Goal: Task Accomplishment & Management: Manage account settings

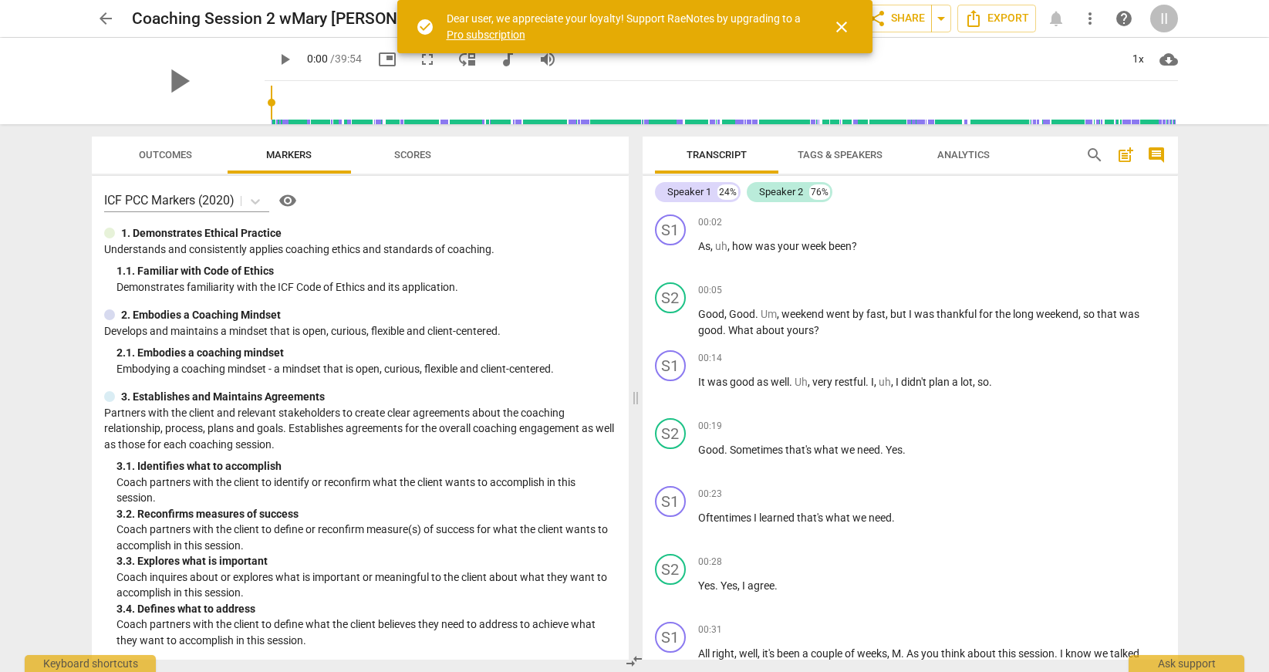
click at [275, 59] on span "play_arrow" at bounding box center [284, 59] width 19 height 19
click at [271, 97] on input "range" at bounding box center [724, 102] width 907 height 49
click at [271, 99] on input "range" at bounding box center [724, 102] width 907 height 49
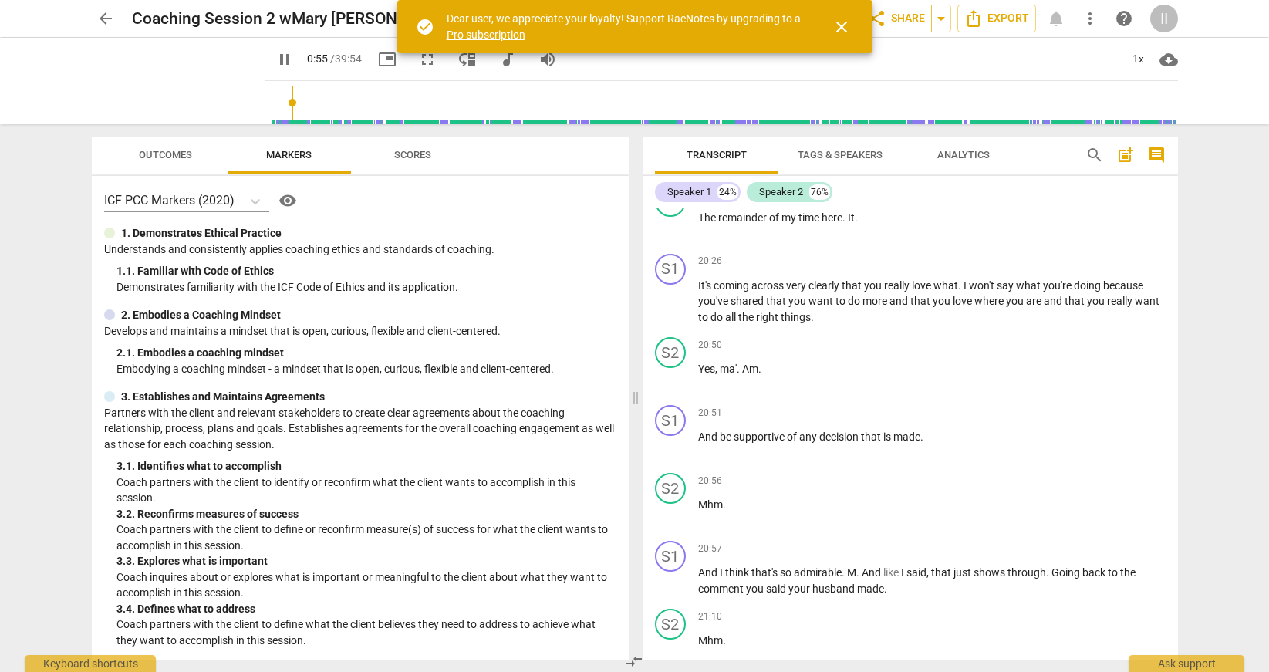
scroll to position [5129, 0]
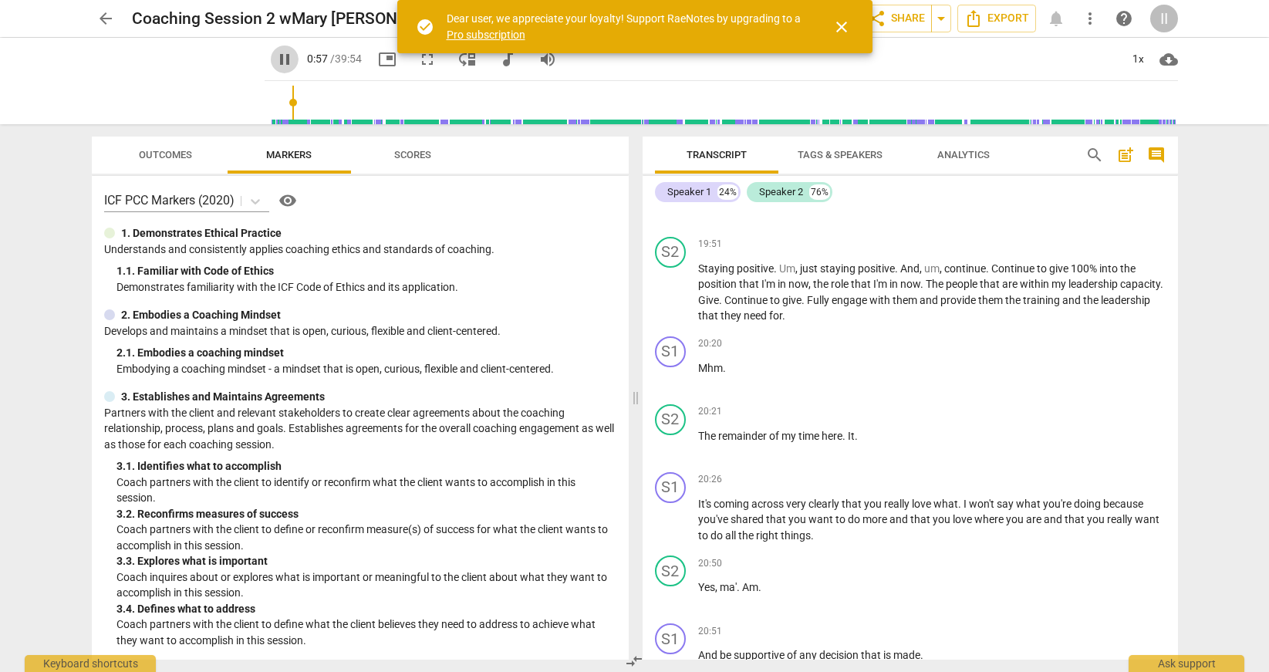
click at [275, 64] on span "pause" at bounding box center [284, 59] width 19 height 19
click at [832, 32] on span "close" at bounding box center [841, 27] width 19 height 19
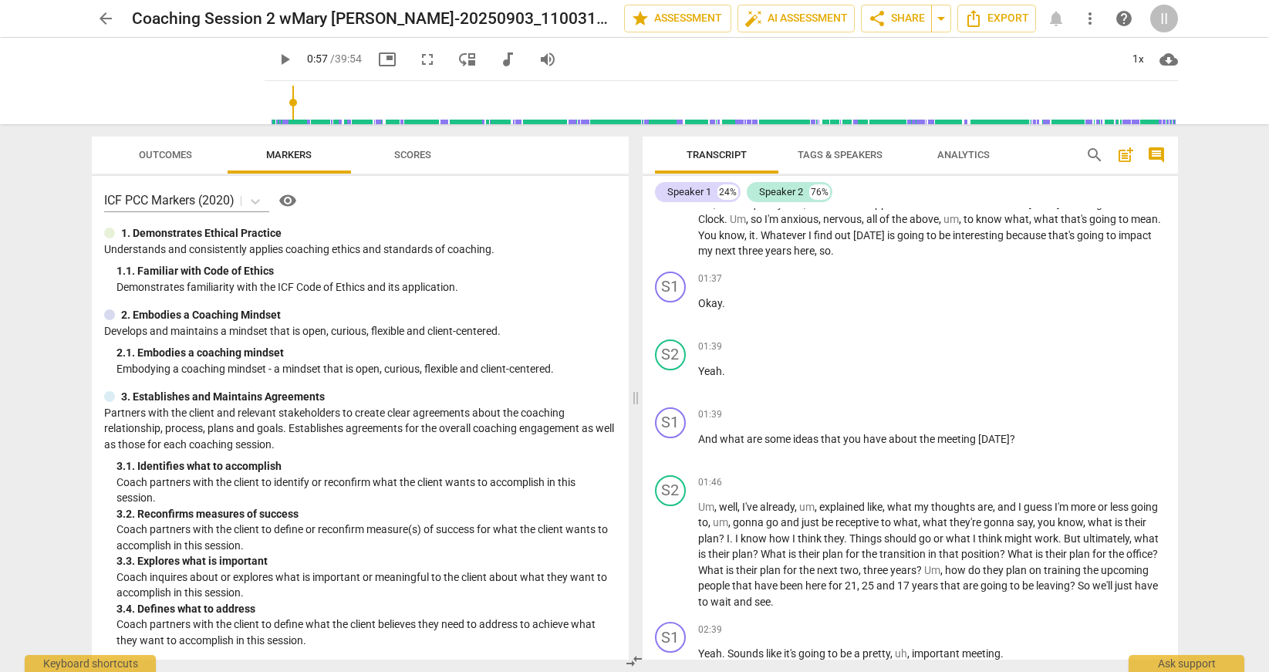
scroll to position [0, 0]
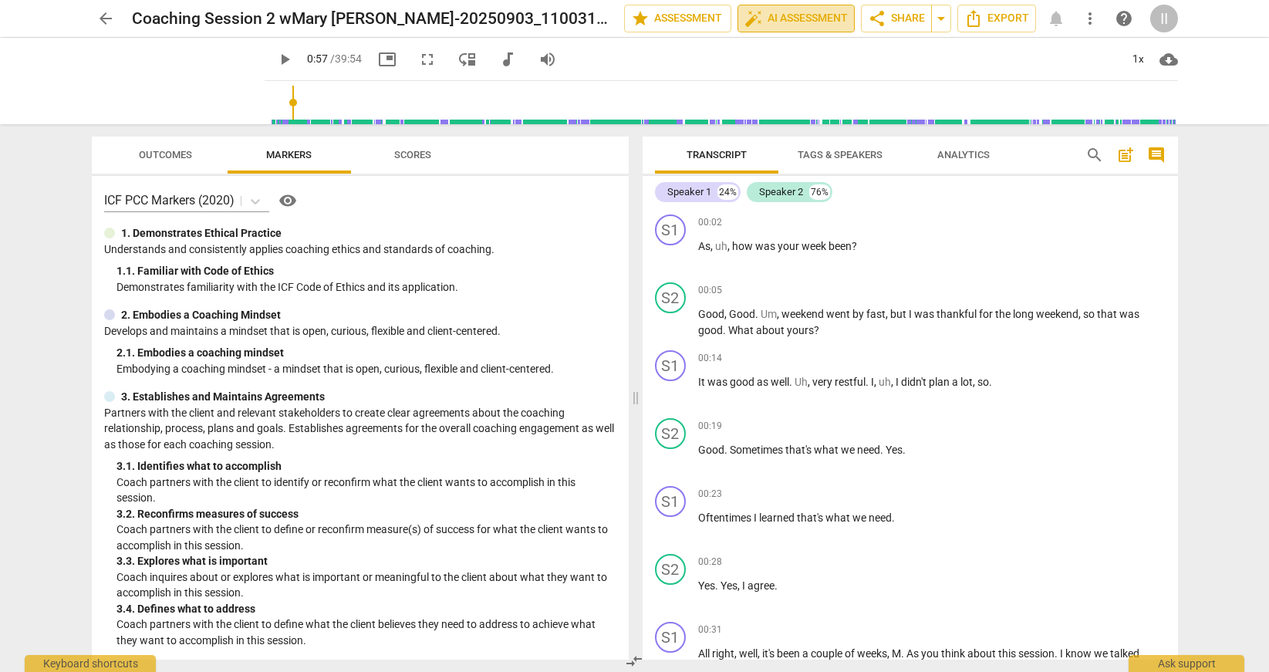
click at [821, 20] on span "auto_fix_high AI Assessment" at bounding box center [795, 18] width 103 height 19
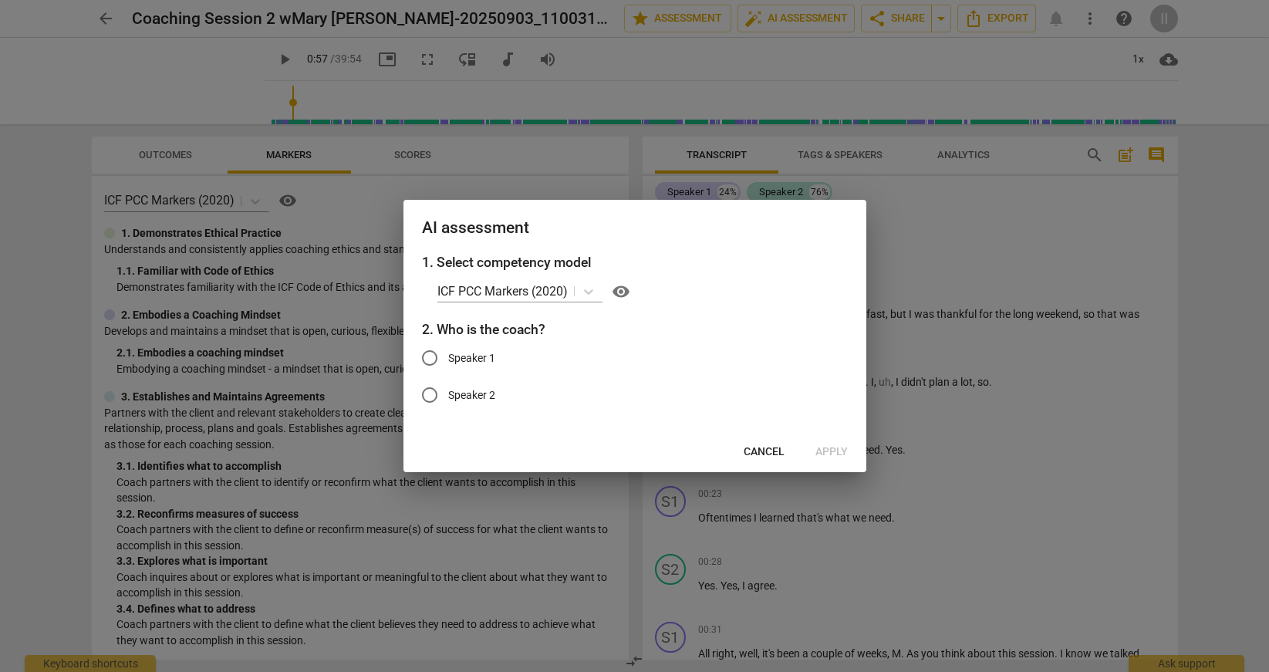
click at [751, 448] on span "Cancel" at bounding box center [764, 451] width 41 height 15
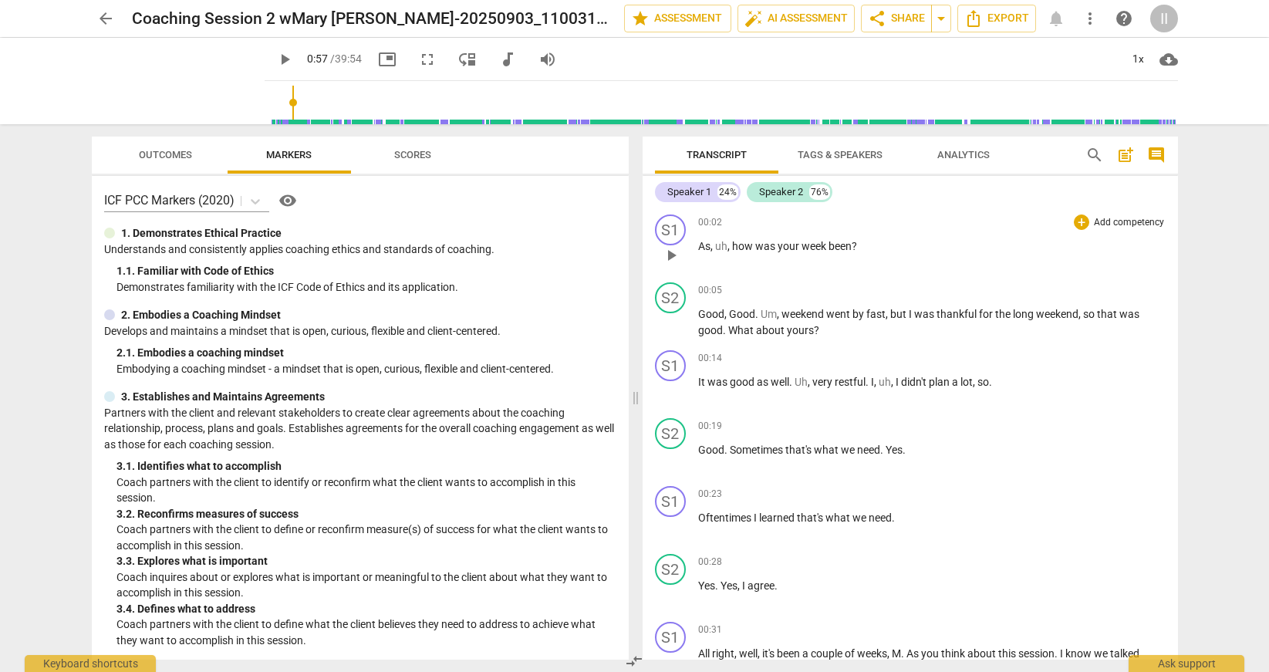
click at [677, 250] on span "play_arrow" at bounding box center [671, 255] width 19 height 19
click at [676, 253] on span "pause" at bounding box center [671, 255] width 19 height 19
type input "6"
click at [821, 18] on span "auto_fix_high AI Assessment" at bounding box center [795, 18] width 103 height 19
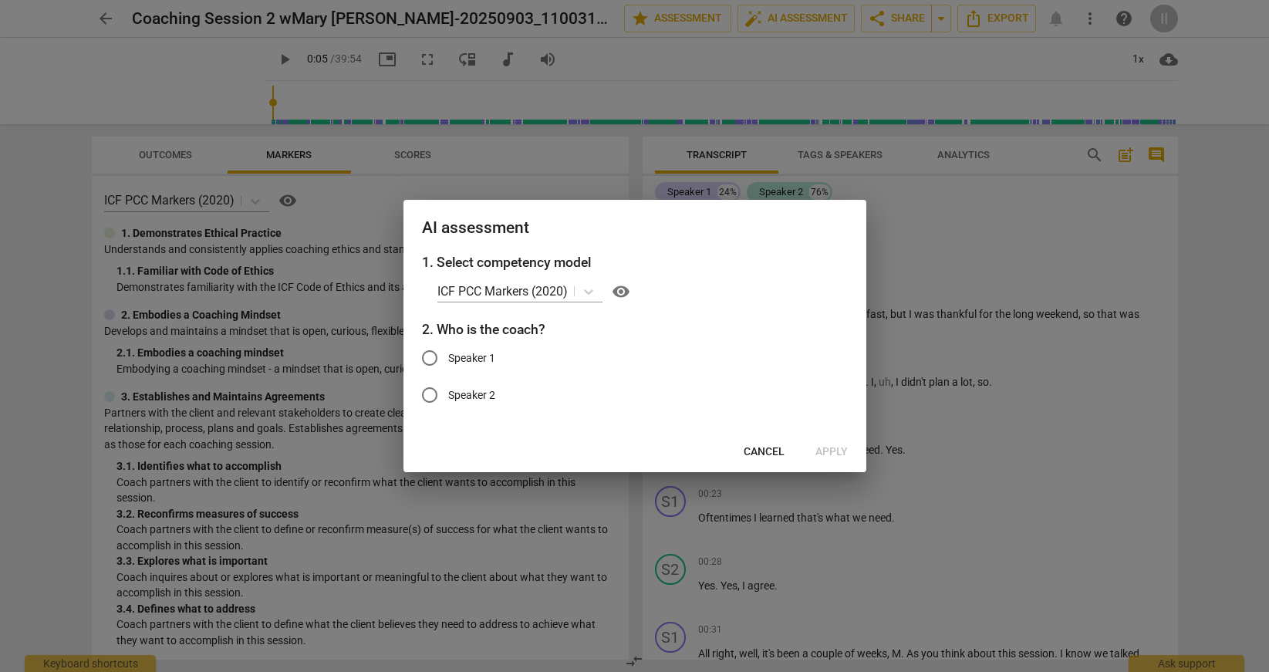
click at [493, 346] on label "Speaker 1" at bounding box center [623, 357] width 424 height 37
click at [448, 346] on input "Speaker 1" at bounding box center [429, 357] width 37 height 37
radio input "true"
click at [836, 451] on span "Apply" at bounding box center [831, 451] width 32 height 15
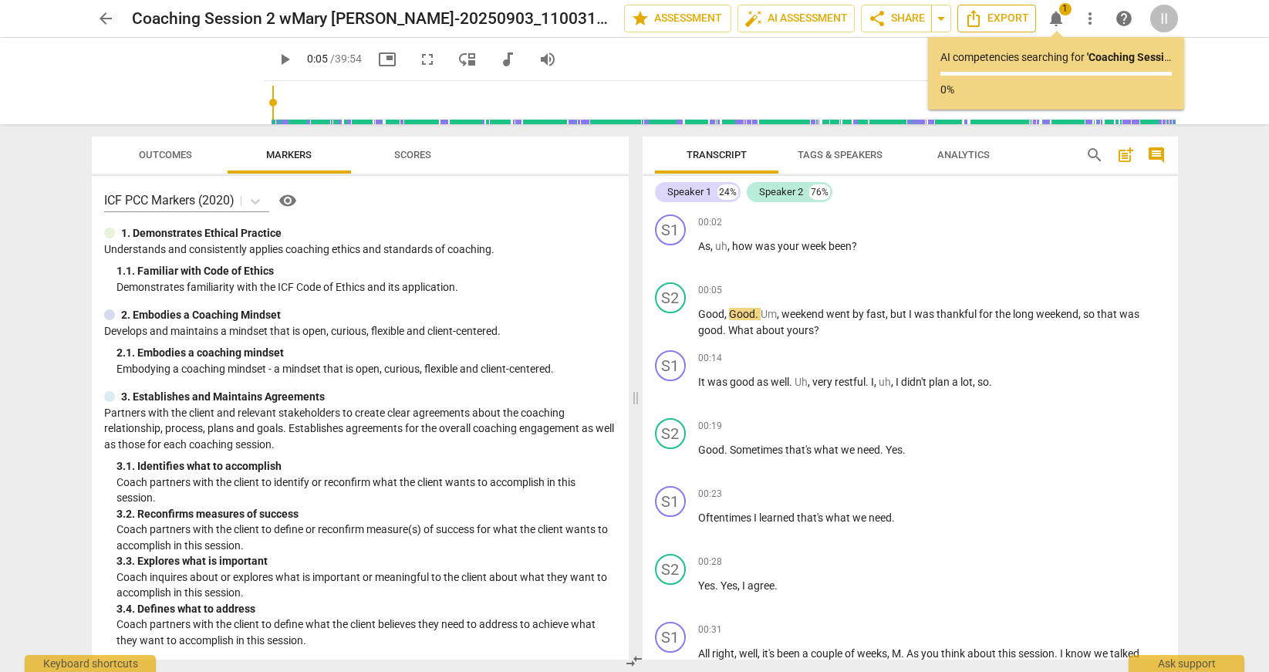
click at [967, 19] on icon "Export" at bounding box center [973, 18] width 19 height 19
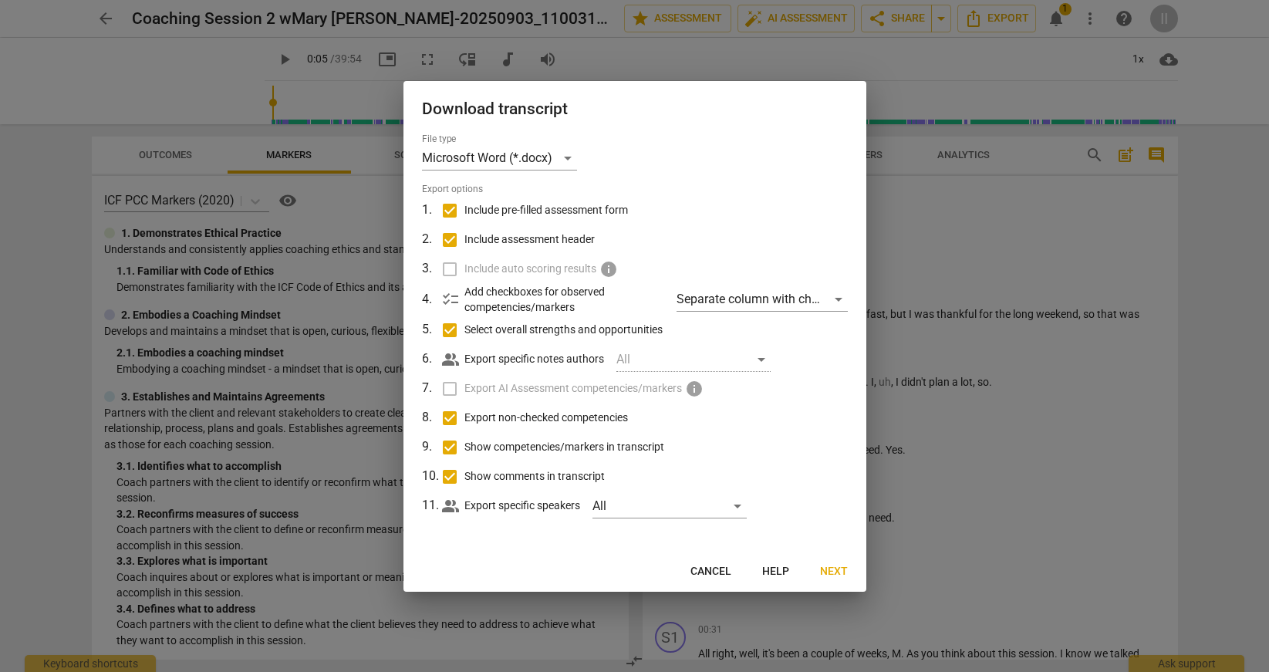
click at [713, 578] on span "Cancel" at bounding box center [710, 571] width 41 height 15
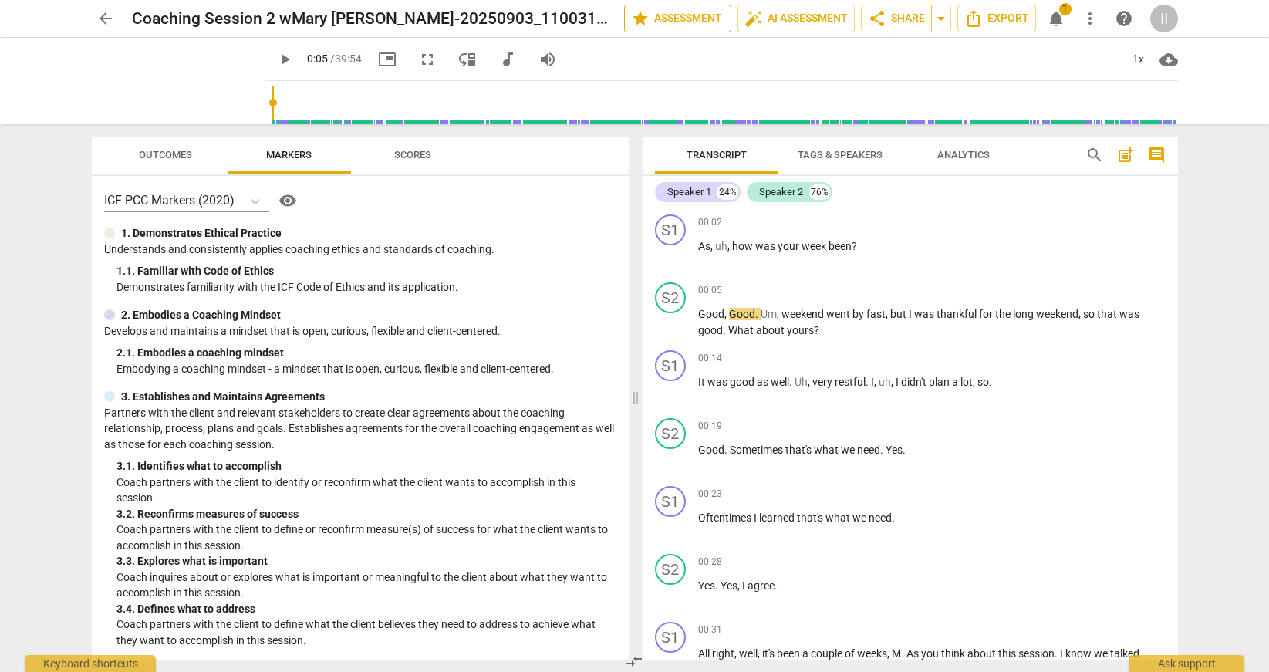
type input "6"
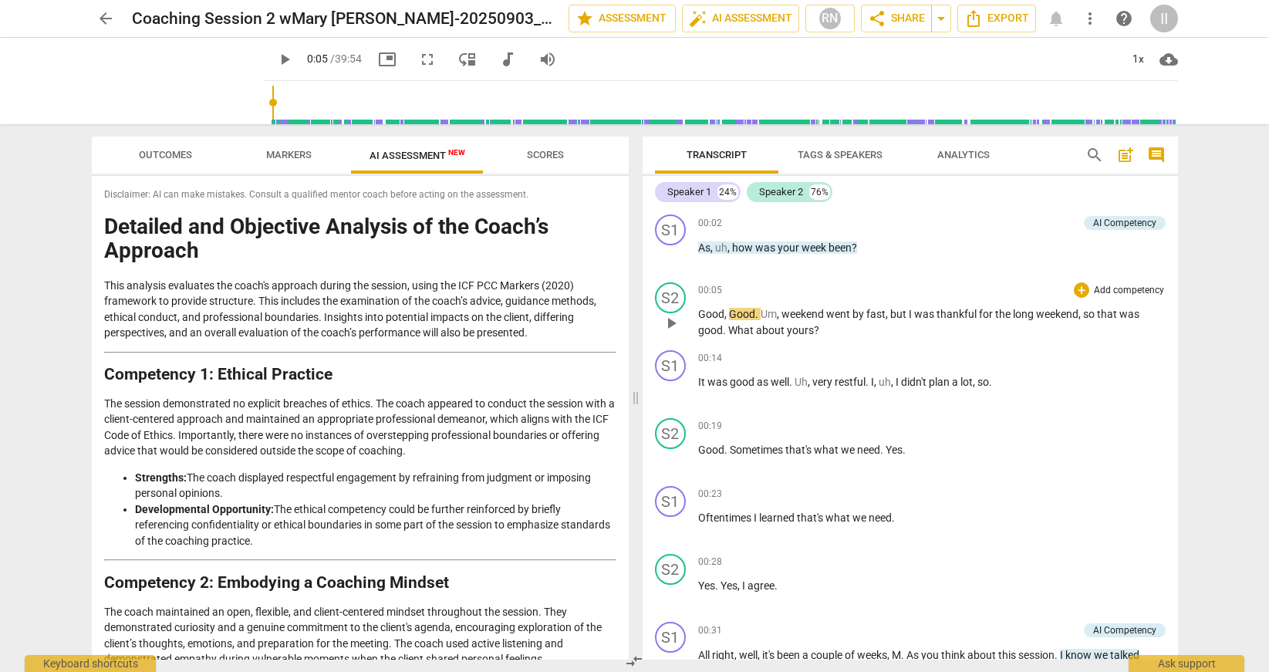
scroll to position [237, 0]
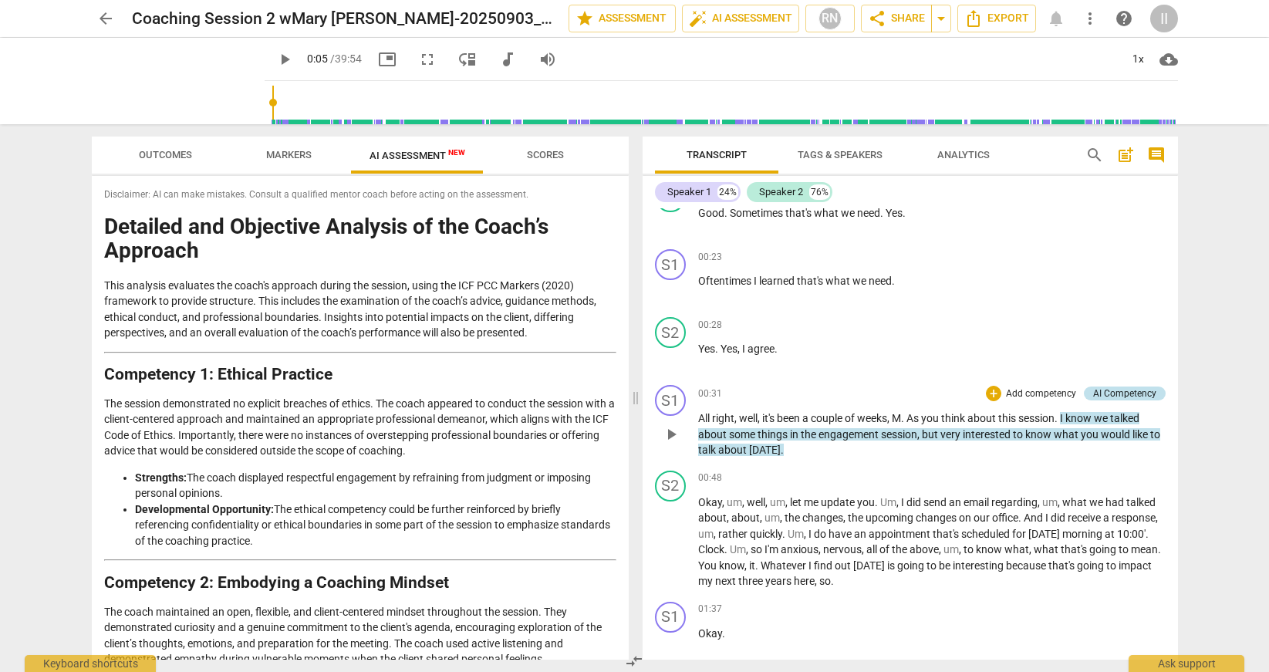
click at [1105, 398] on div "AI Competency" at bounding box center [1124, 394] width 63 height 14
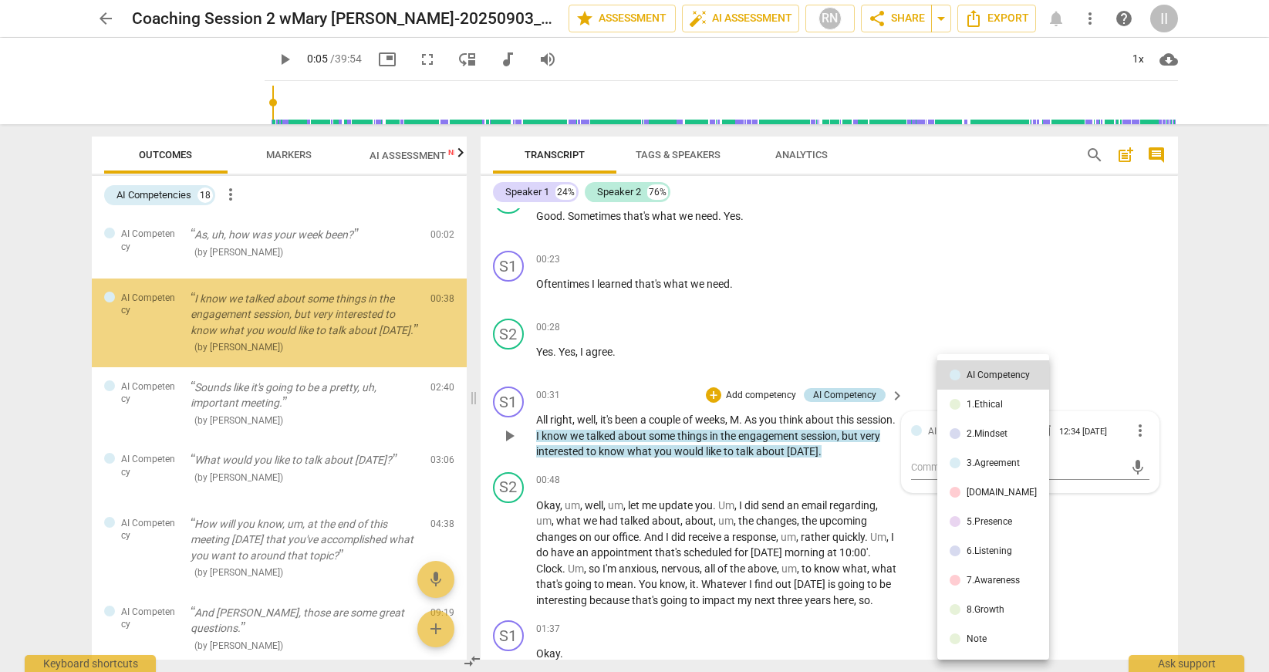
scroll to position [238, 0]
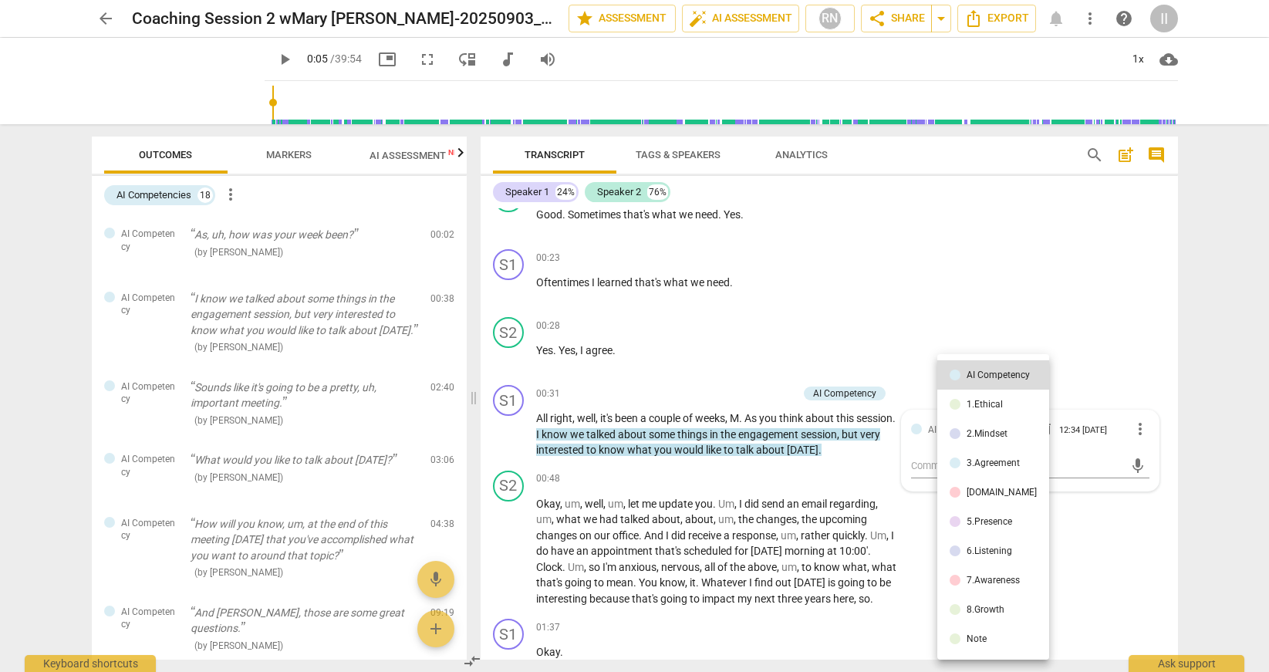
click at [1091, 300] on div at bounding box center [634, 336] width 1269 height 672
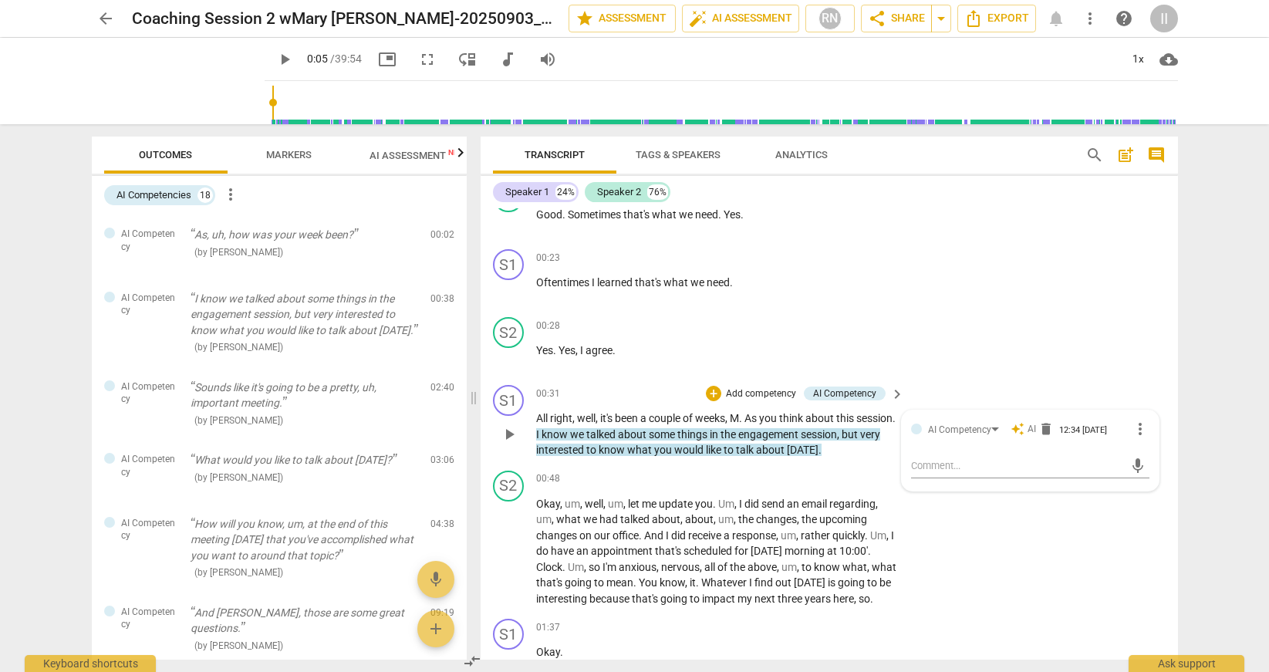
click at [1020, 430] on span "auto_awesome" at bounding box center [1018, 429] width 14 height 14
click at [1002, 432] on div "AI Competency auto_awesome AI delete 12:34 09-05-2025" at bounding box center [1029, 429] width 203 height 14
click at [989, 432] on div "AI Competency" at bounding box center [966, 429] width 76 height 13
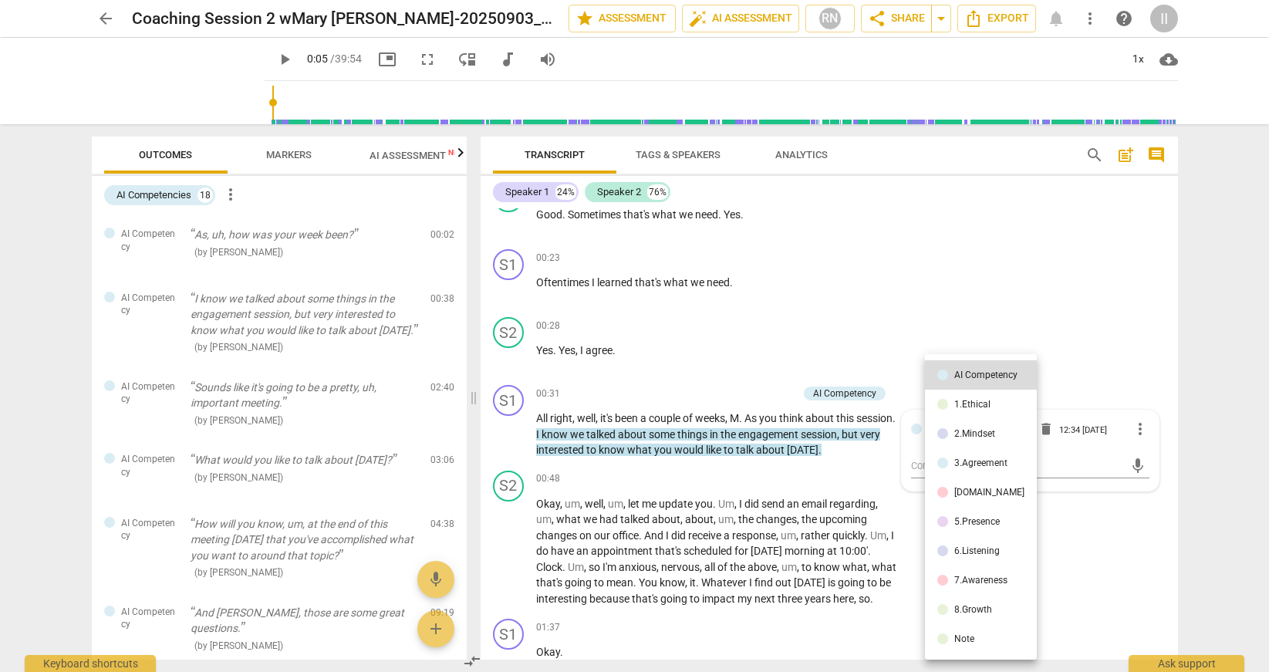
click at [962, 275] on div at bounding box center [634, 336] width 1269 height 672
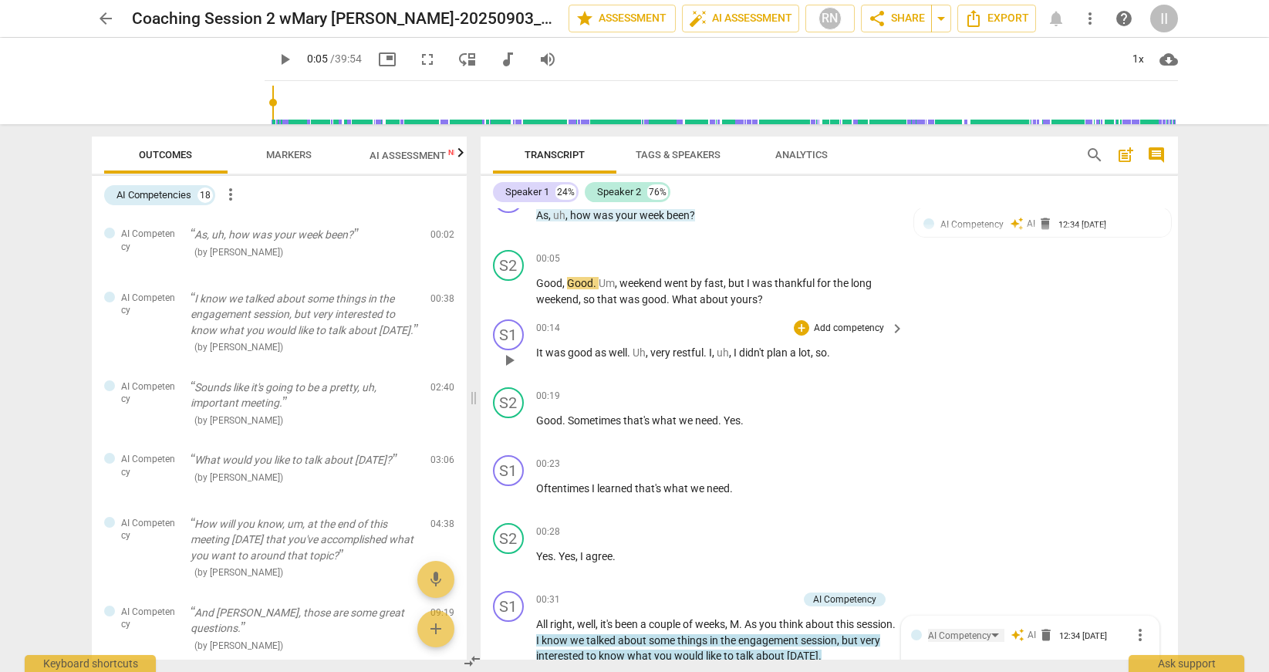
scroll to position [0, 0]
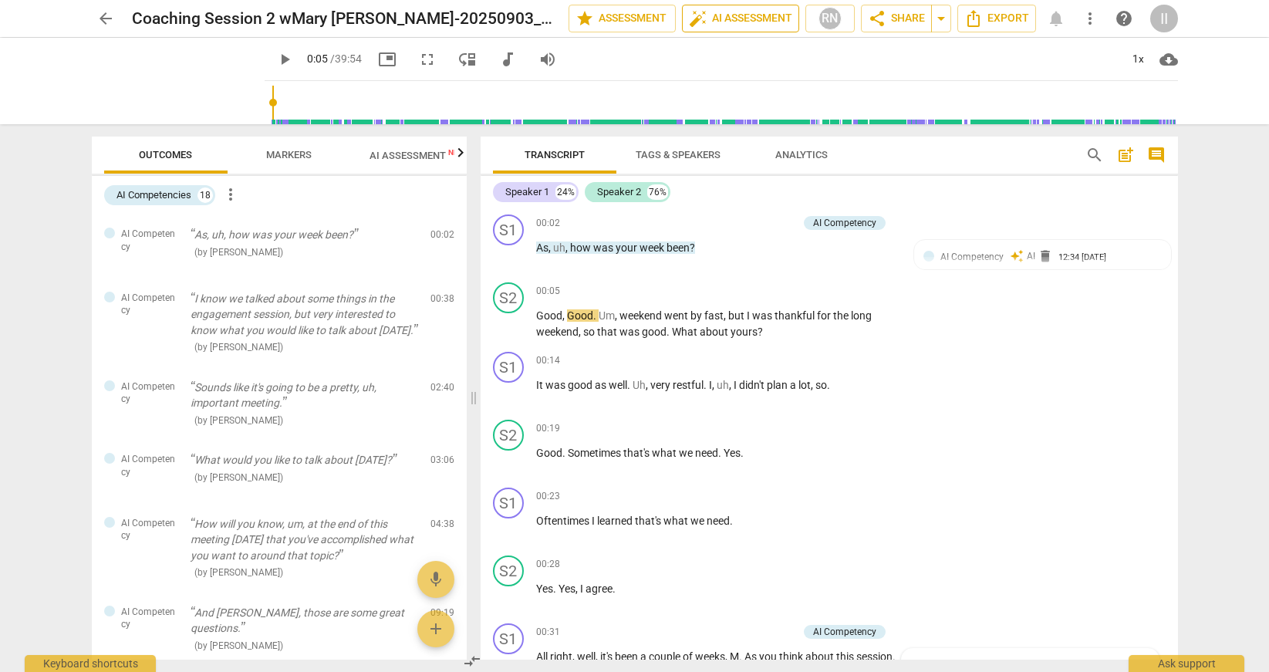
click at [710, 22] on span "auto_fix_high AI Assessment" at bounding box center [740, 18] width 103 height 19
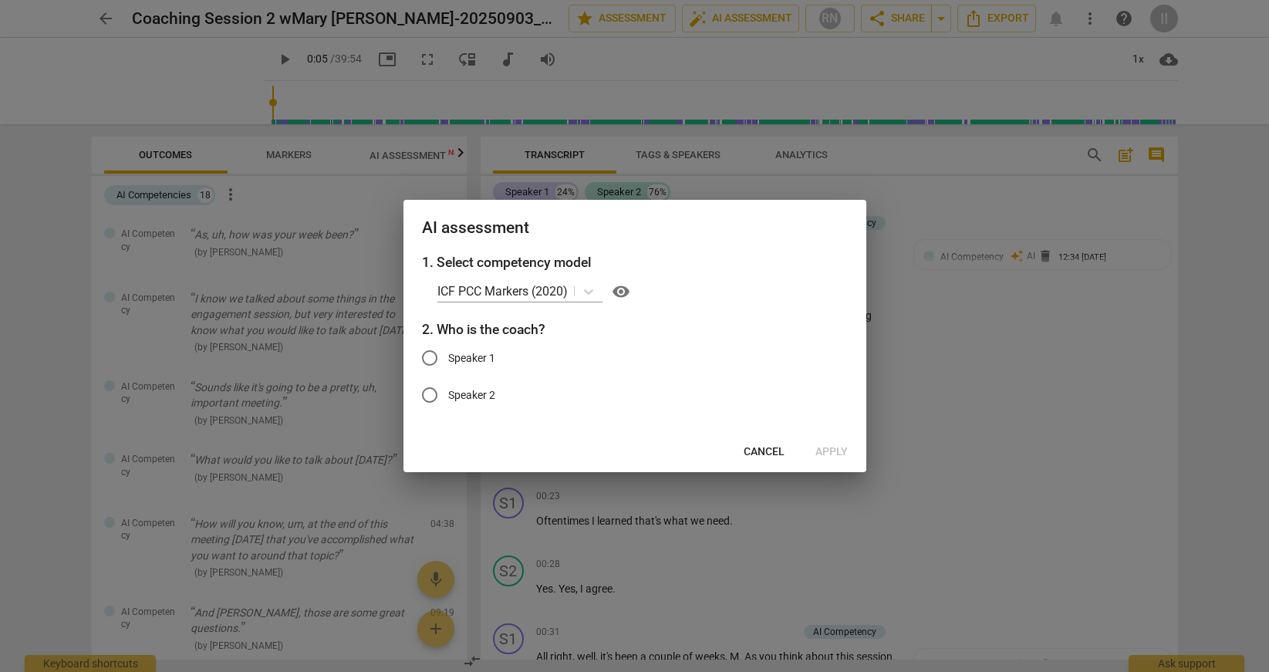
click at [497, 359] on label "Speaker 1" at bounding box center [623, 357] width 424 height 37
click at [448, 359] on input "Speaker 1" at bounding box center [429, 357] width 37 height 37
radio input "true"
click at [822, 452] on span "Apply" at bounding box center [831, 451] width 32 height 15
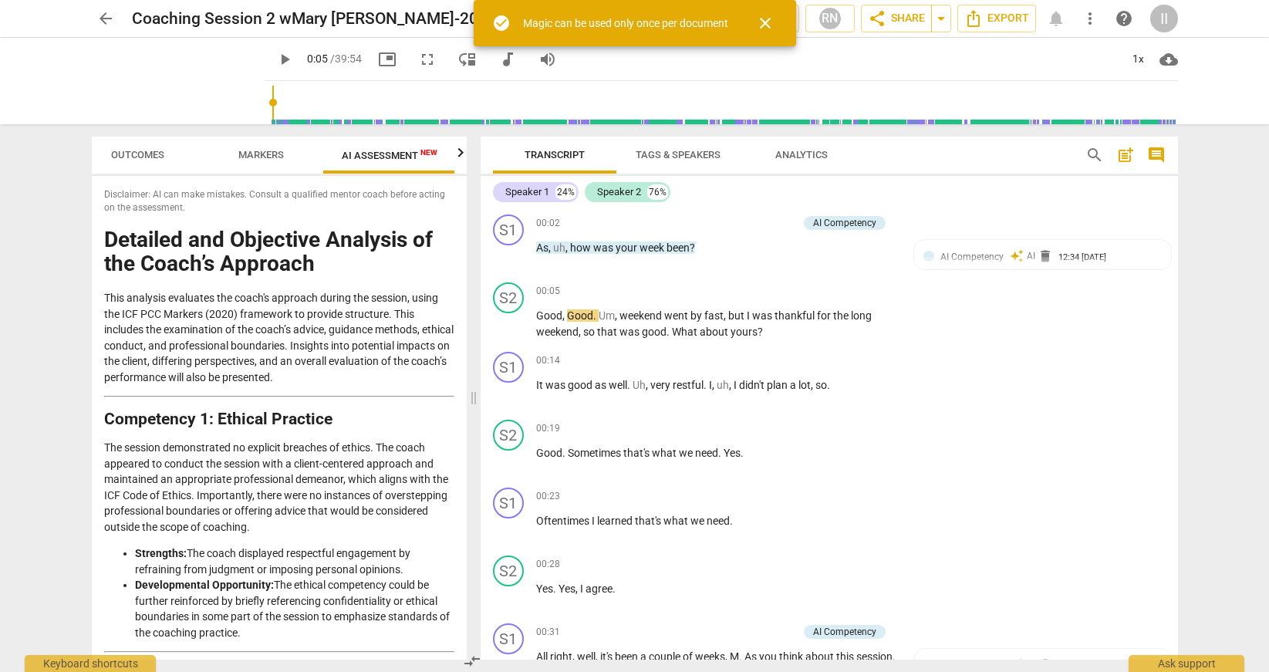
scroll to position [0, 29]
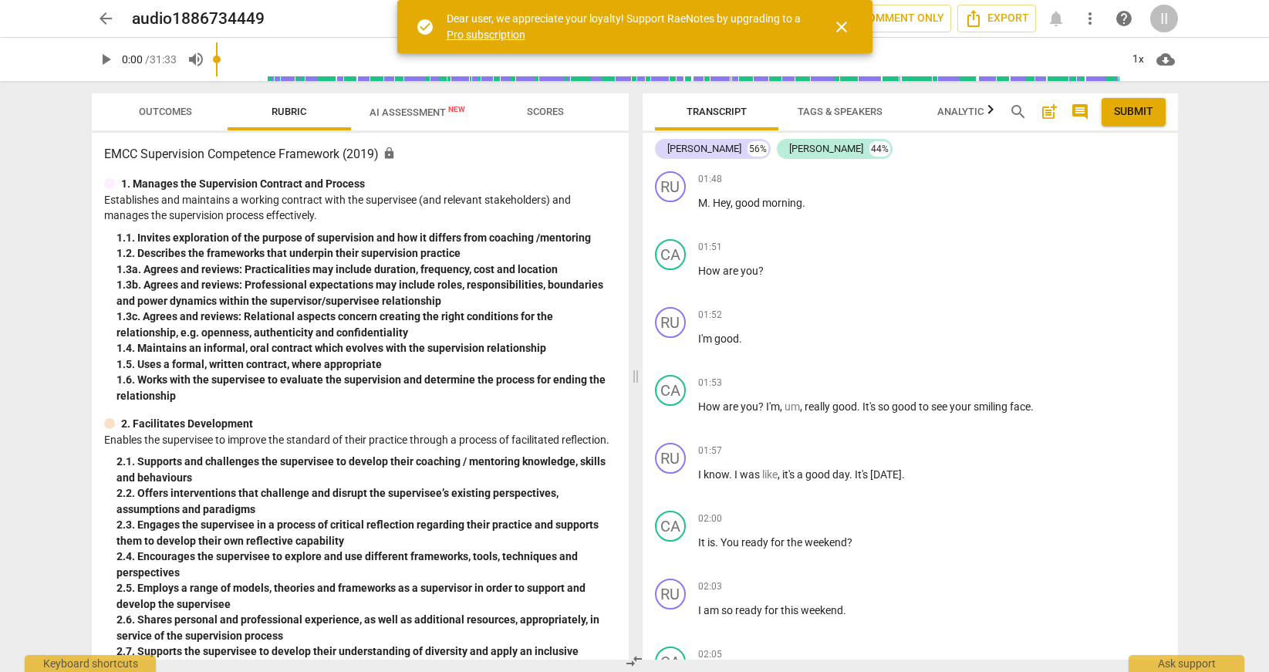
click at [842, 25] on span "close" at bounding box center [841, 27] width 19 height 19
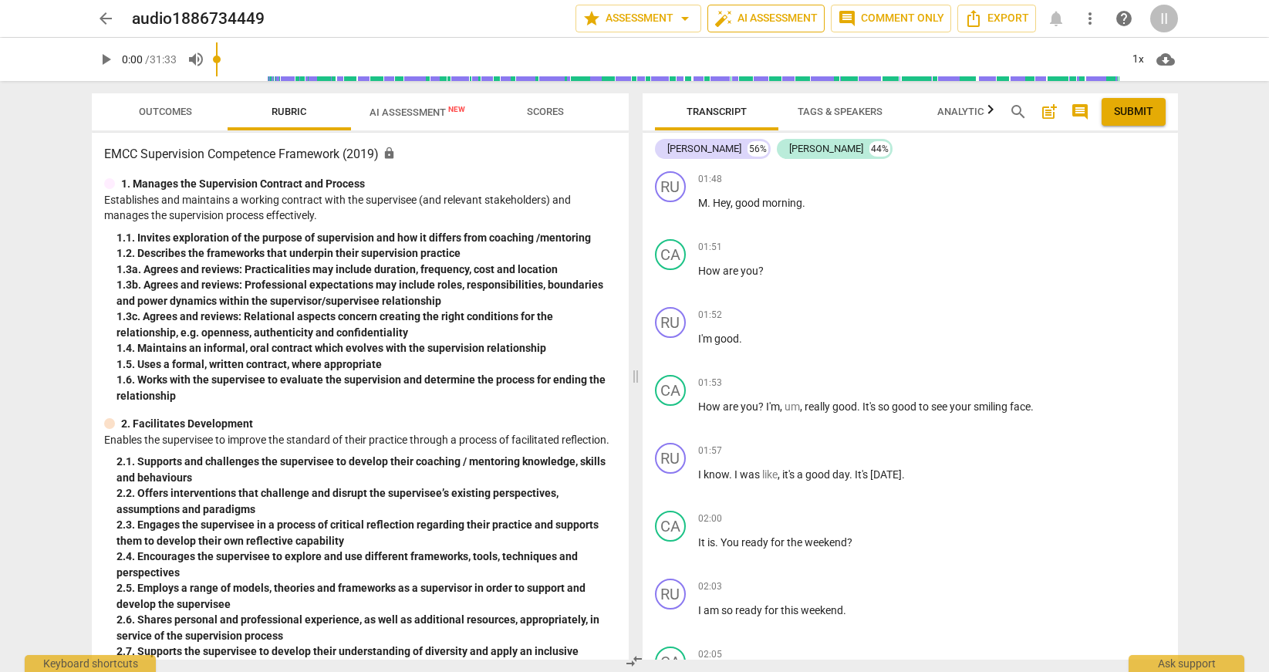
click at [805, 21] on span "auto_fix_high AI Assessment" at bounding box center [765, 18] width 103 height 19
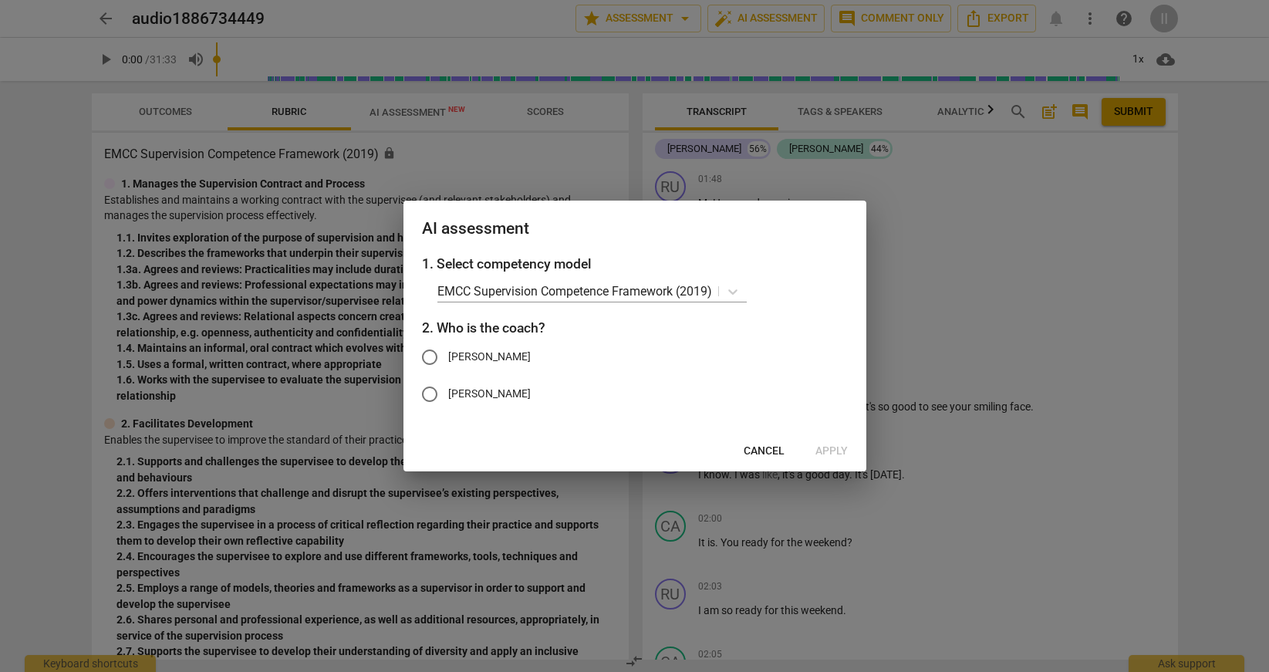
click at [464, 390] on span "[PERSON_NAME]" at bounding box center [489, 394] width 83 height 16
click at [448, 390] on input "[PERSON_NAME]" at bounding box center [429, 394] width 37 height 37
radio input "true"
click at [845, 450] on span "Apply" at bounding box center [831, 451] width 32 height 15
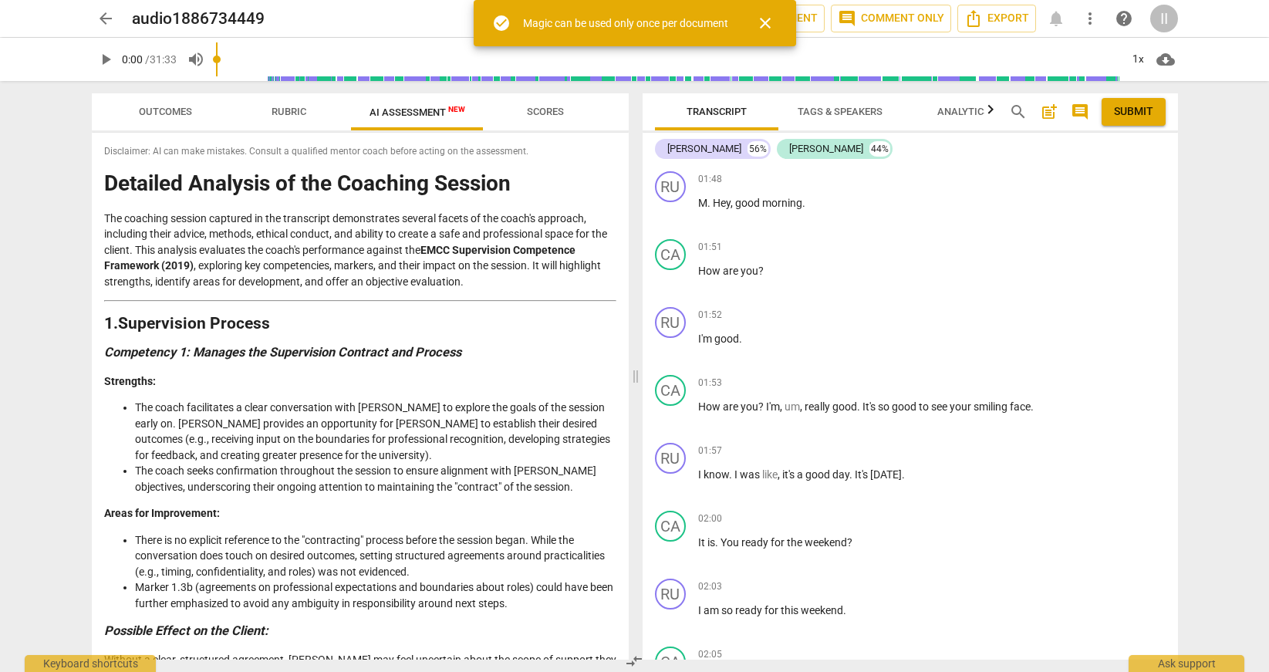
click at [766, 33] on button "close" at bounding box center [765, 23] width 37 height 37
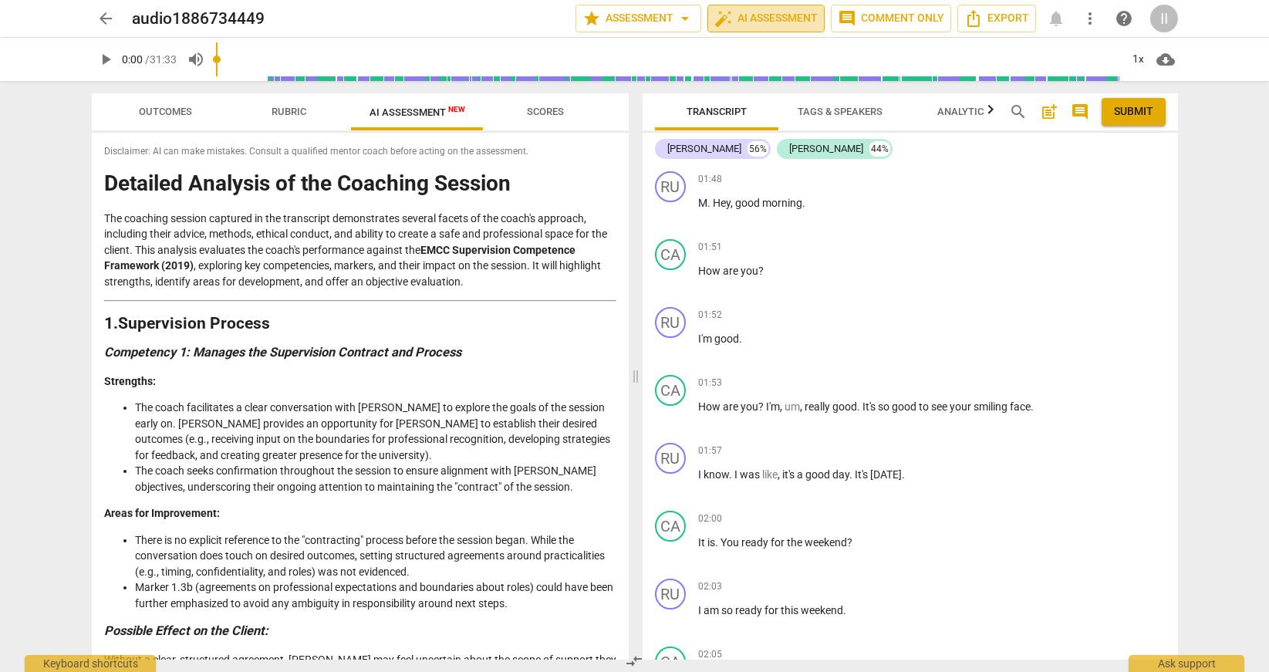
click at [763, 23] on span "auto_fix_high AI Assessment" at bounding box center [765, 18] width 103 height 19
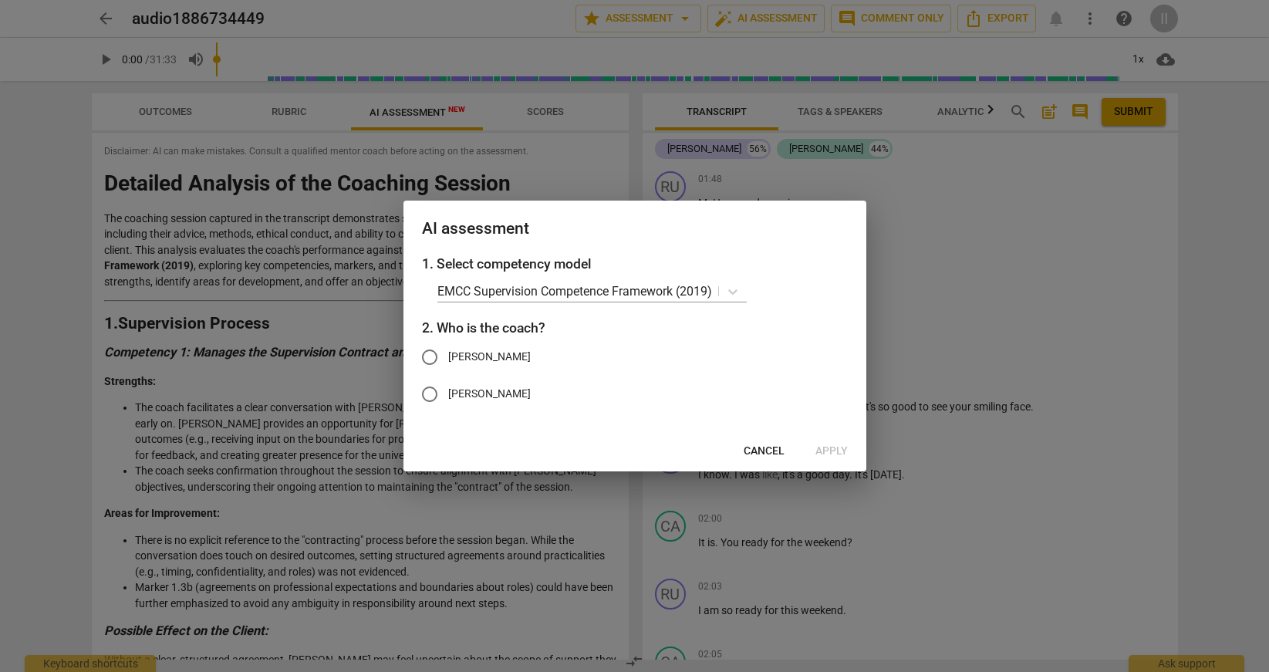
click at [748, 455] on span "Cancel" at bounding box center [764, 451] width 41 height 15
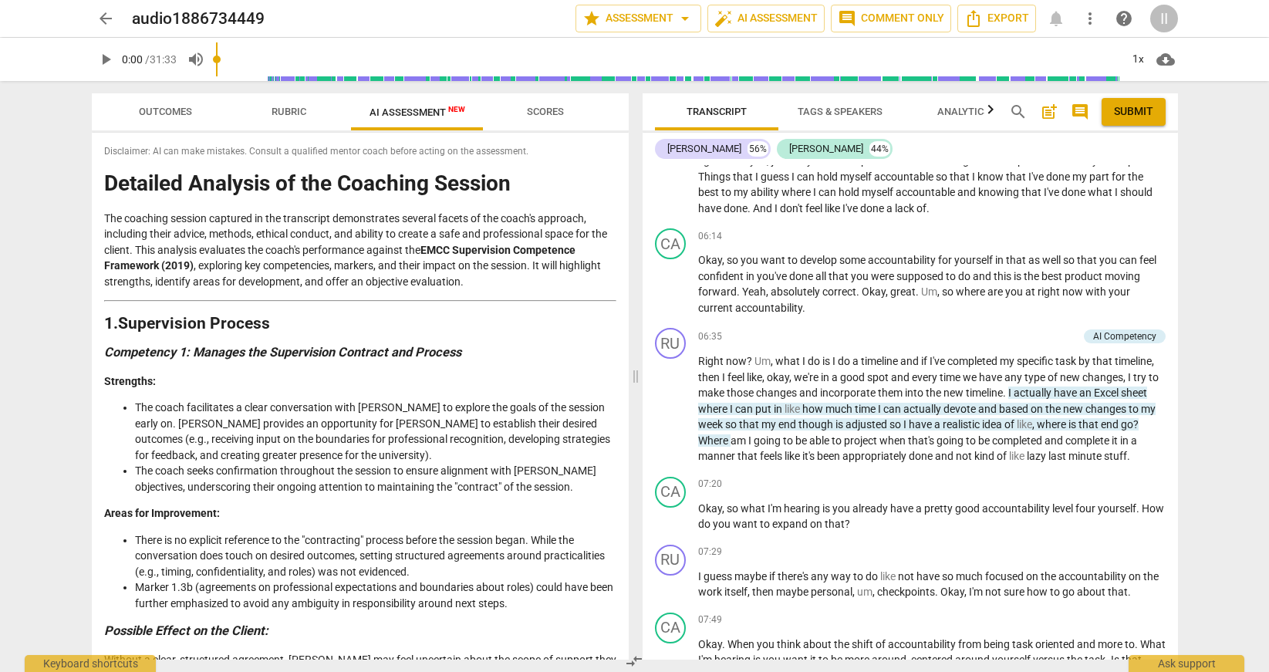
scroll to position [2379, 0]
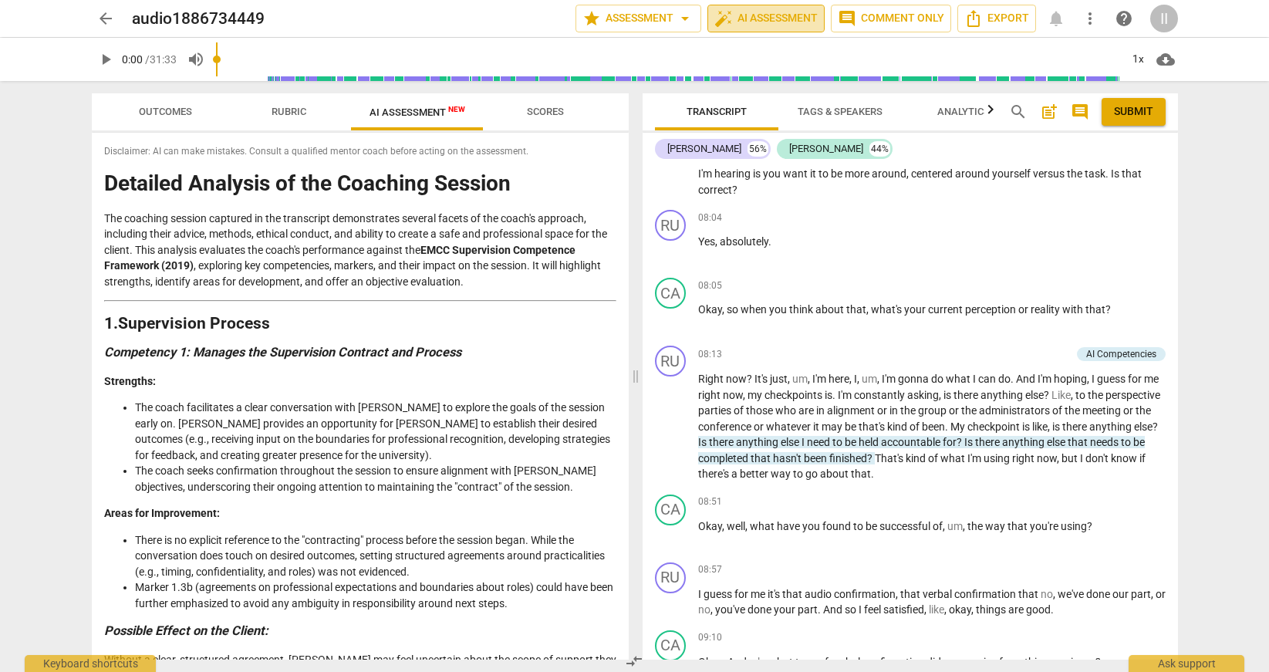
click at [779, 15] on span "auto_fix_high AI Assessment" at bounding box center [765, 18] width 103 height 19
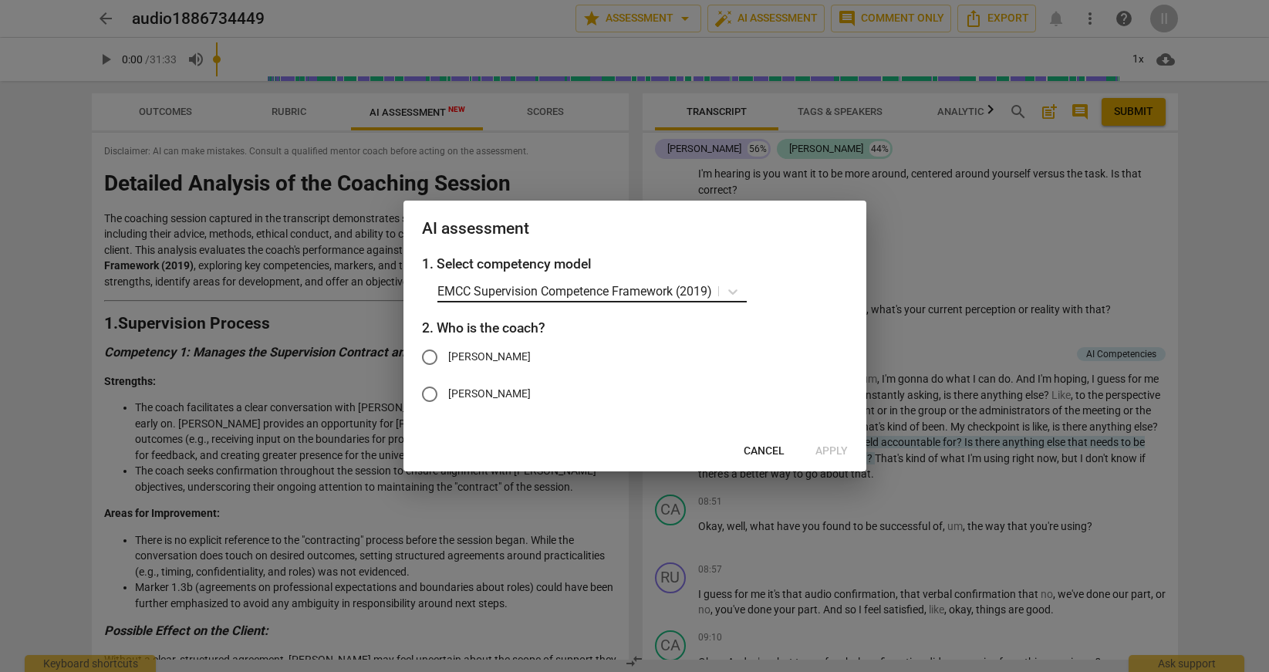
click at [591, 299] on p "EMCC Supervision Competence Framework (2019)" at bounding box center [574, 291] width 275 height 18
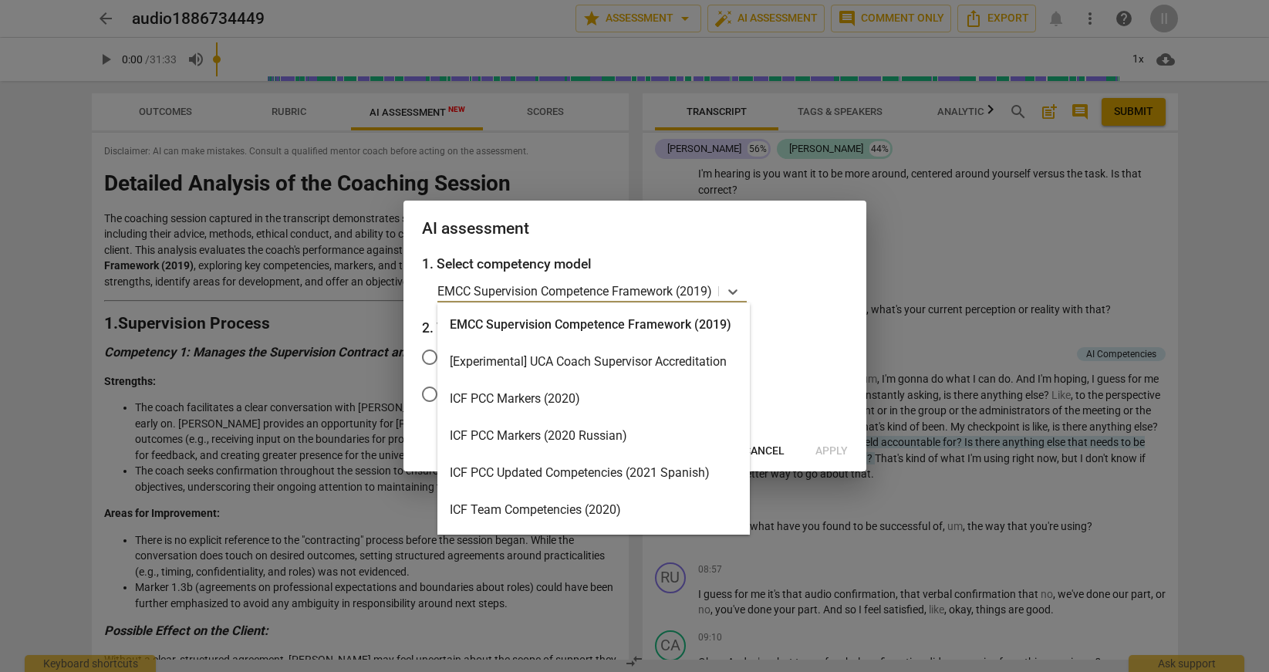
click at [579, 385] on div "ICF PCC Markers (2020)" at bounding box center [593, 398] width 312 height 37
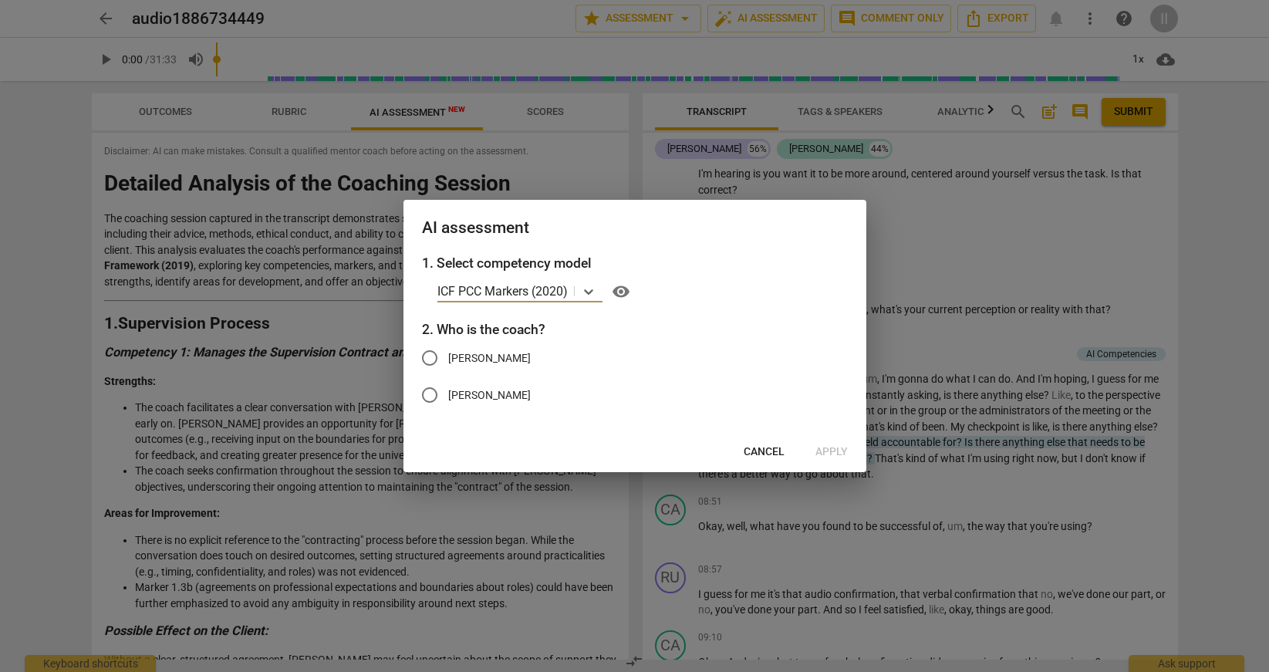
click at [464, 355] on span "[PERSON_NAME]" at bounding box center [489, 358] width 83 height 16
click at [448, 355] on input "[PERSON_NAME]" at bounding box center [429, 357] width 37 height 37
radio input "true"
click at [465, 396] on span "[PERSON_NAME]" at bounding box center [489, 395] width 83 height 16
click at [448, 396] on input "[PERSON_NAME]" at bounding box center [429, 394] width 37 height 37
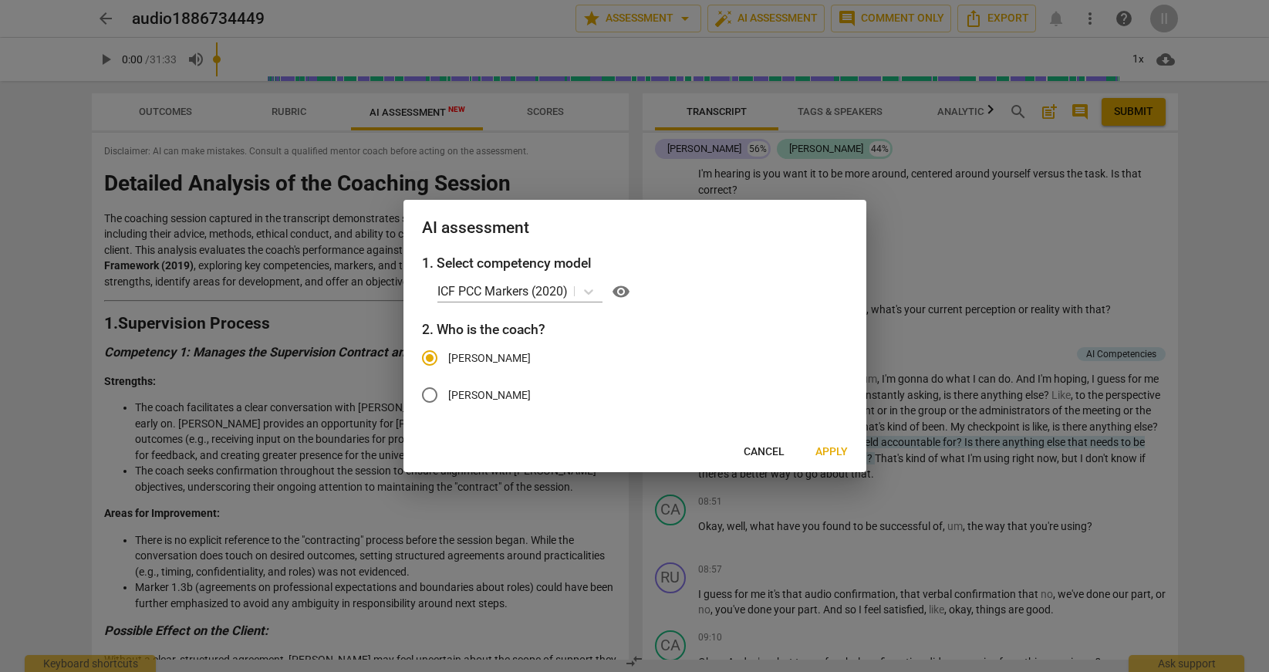
radio input "true"
radio input "false"
click at [836, 454] on span "Apply" at bounding box center [831, 451] width 32 height 15
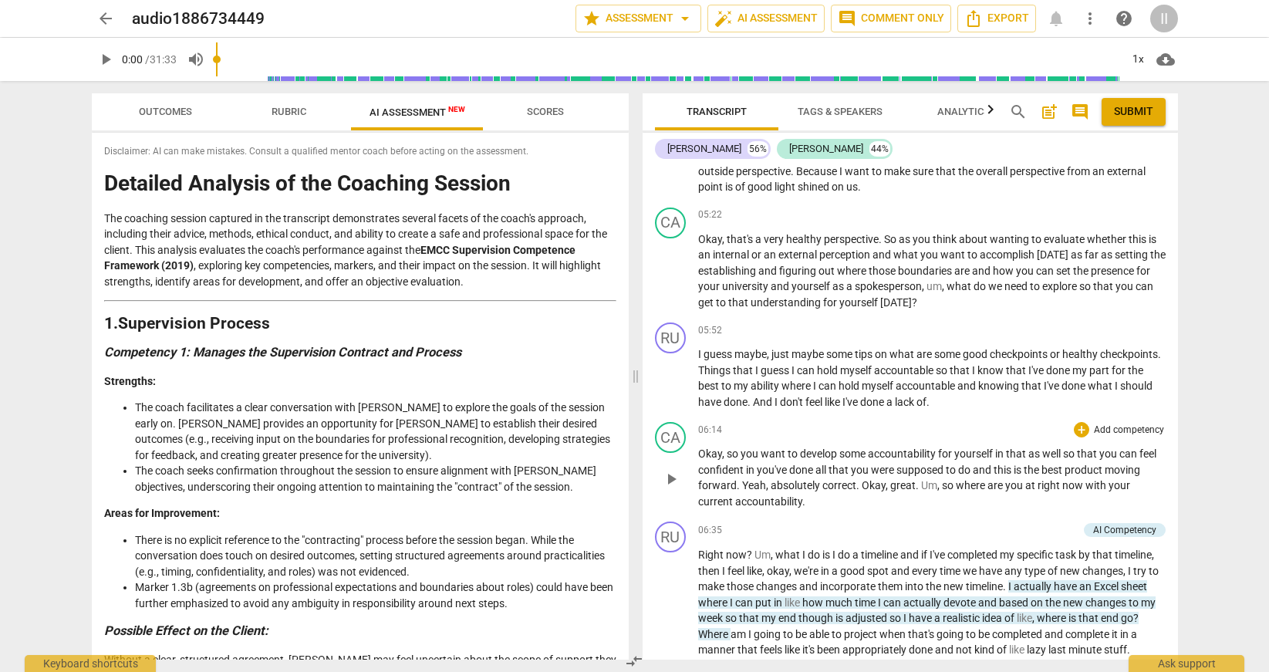
scroll to position [1747, 0]
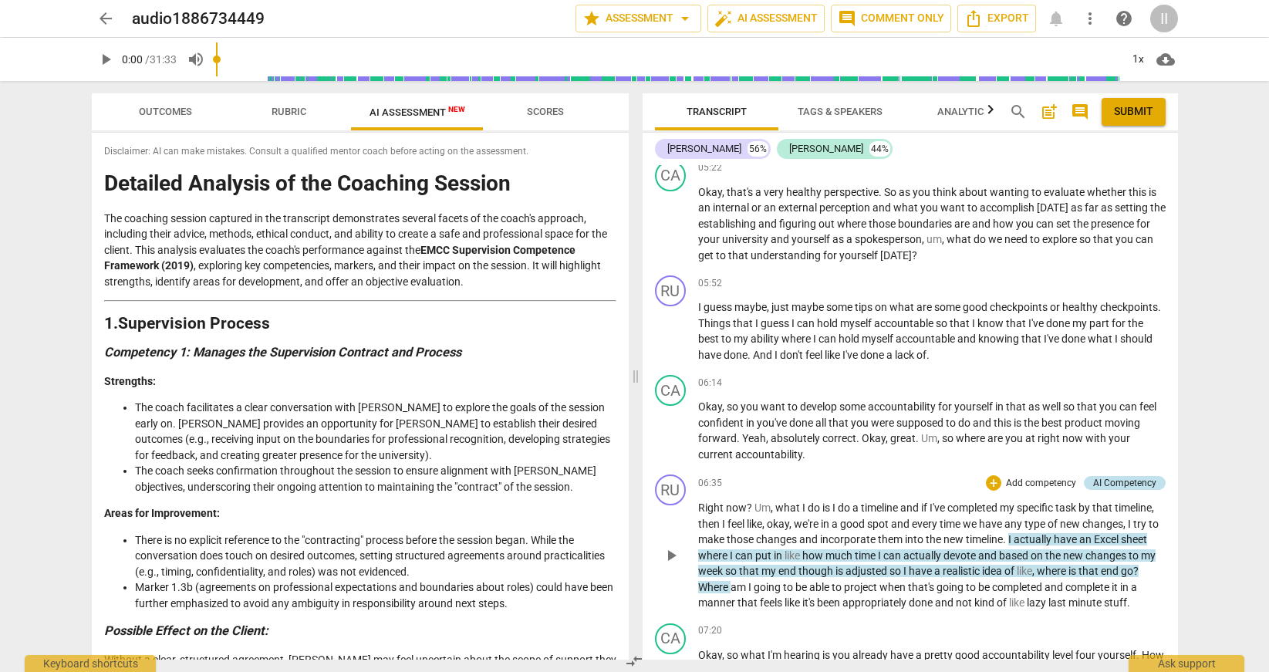
click at [1106, 488] on div "AI Competency" at bounding box center [1124, 483] width 63 height 14
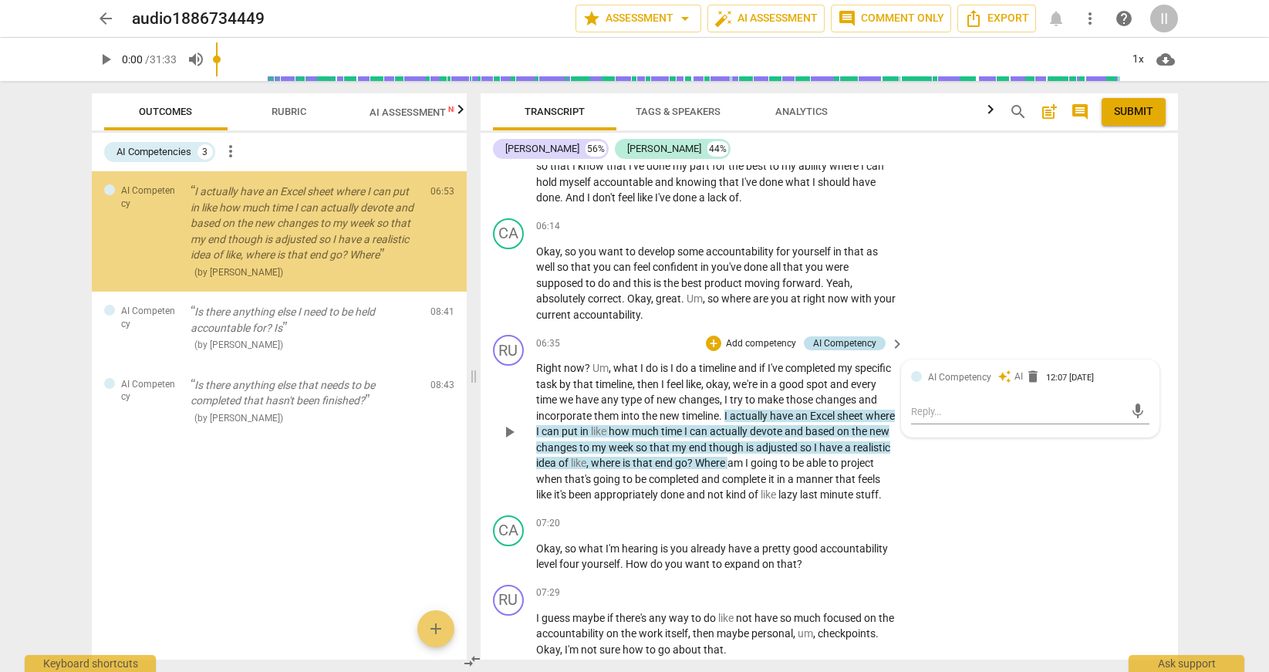
scroll to position [2095, 0]
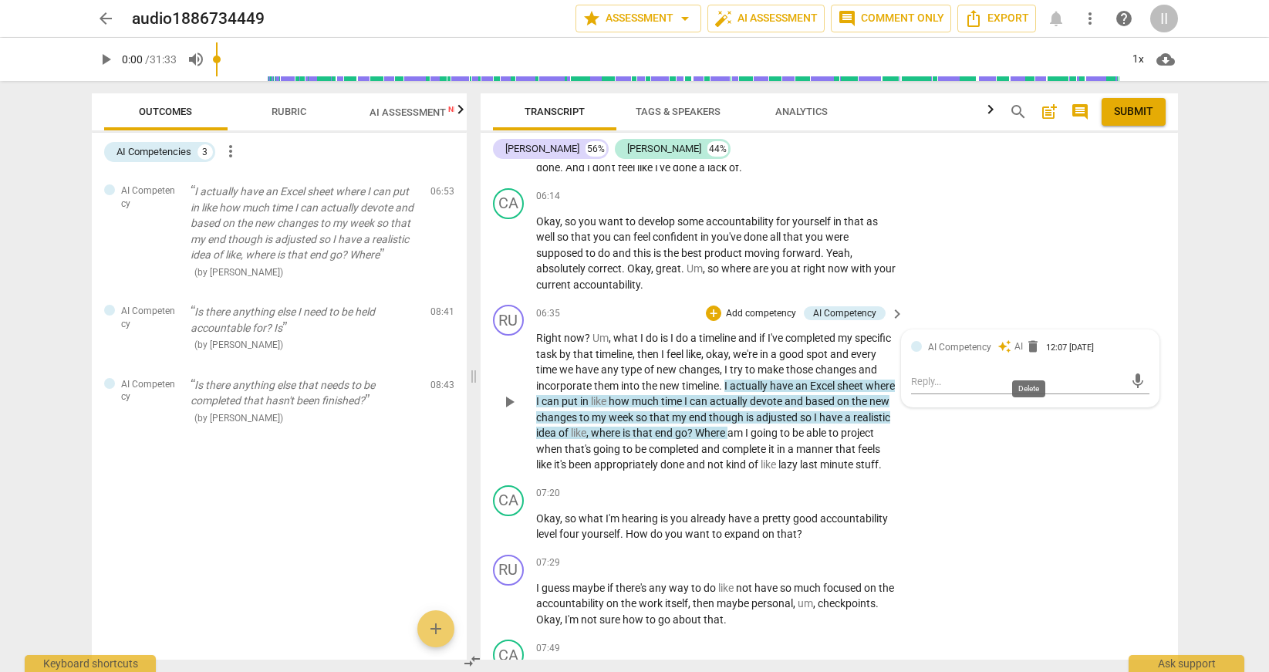
click at [1028, 354] on span "delete" at bounding box center [1032, 346] width 15 height 15
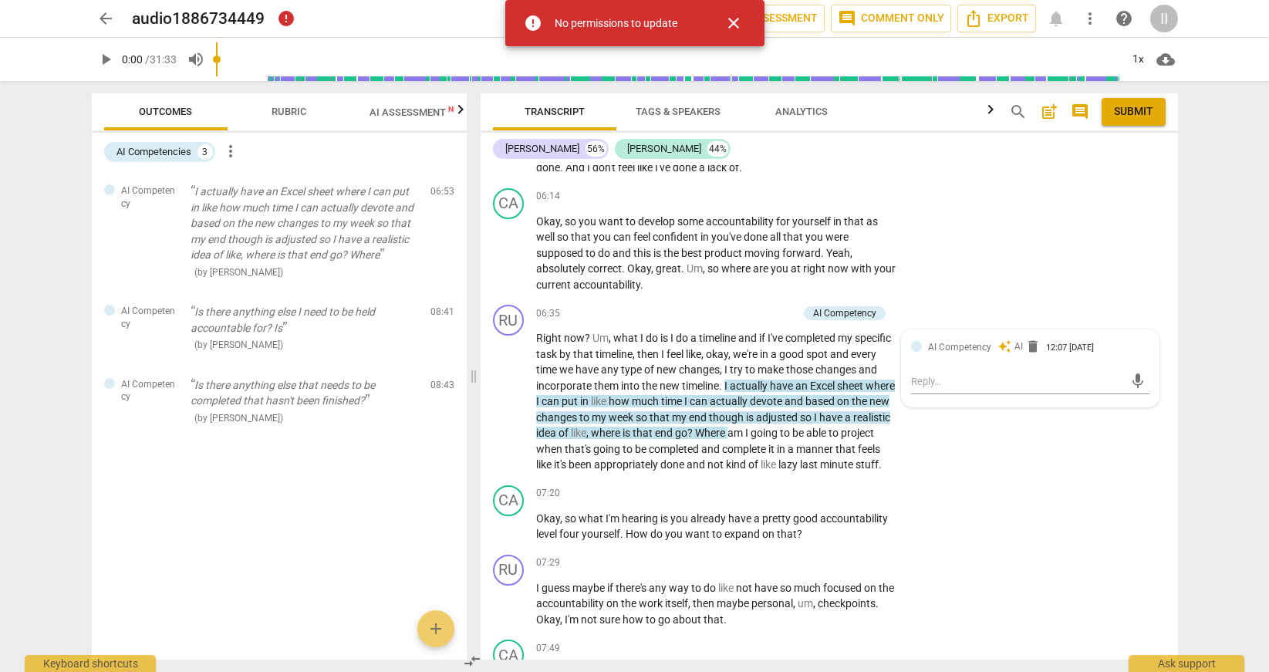
click at [729, 18] on span "close" at bounding box center [733, 23] width 19 height 19
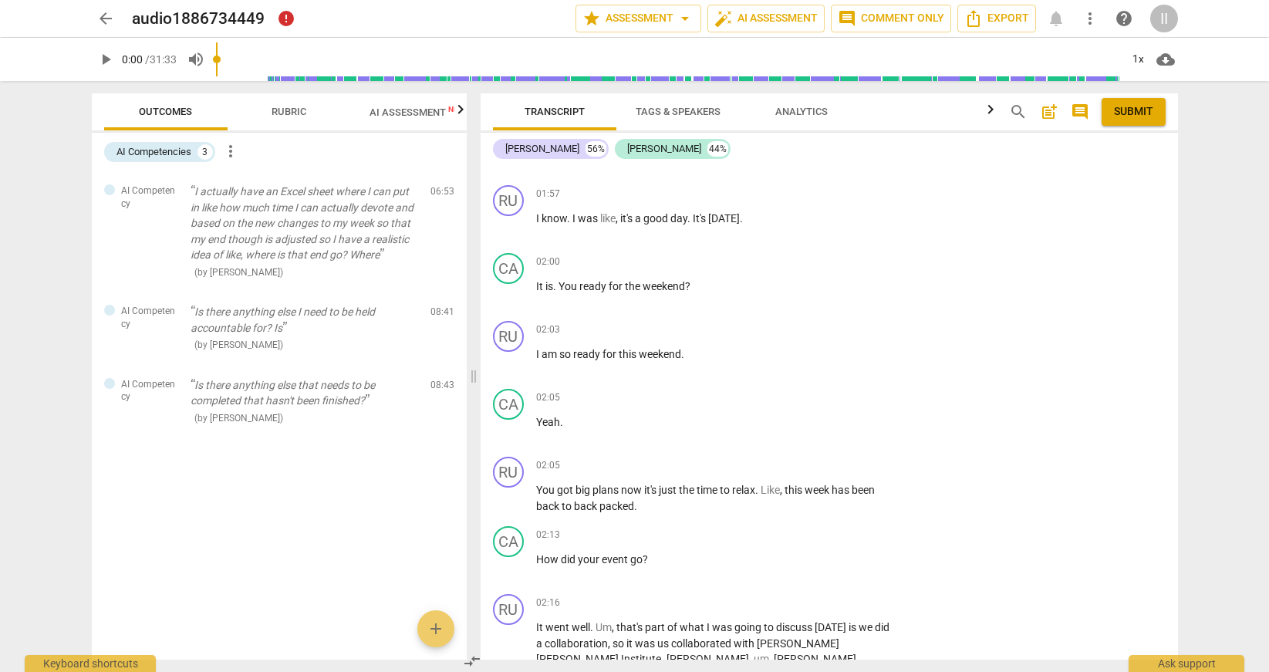
scroll to position [0, 0]
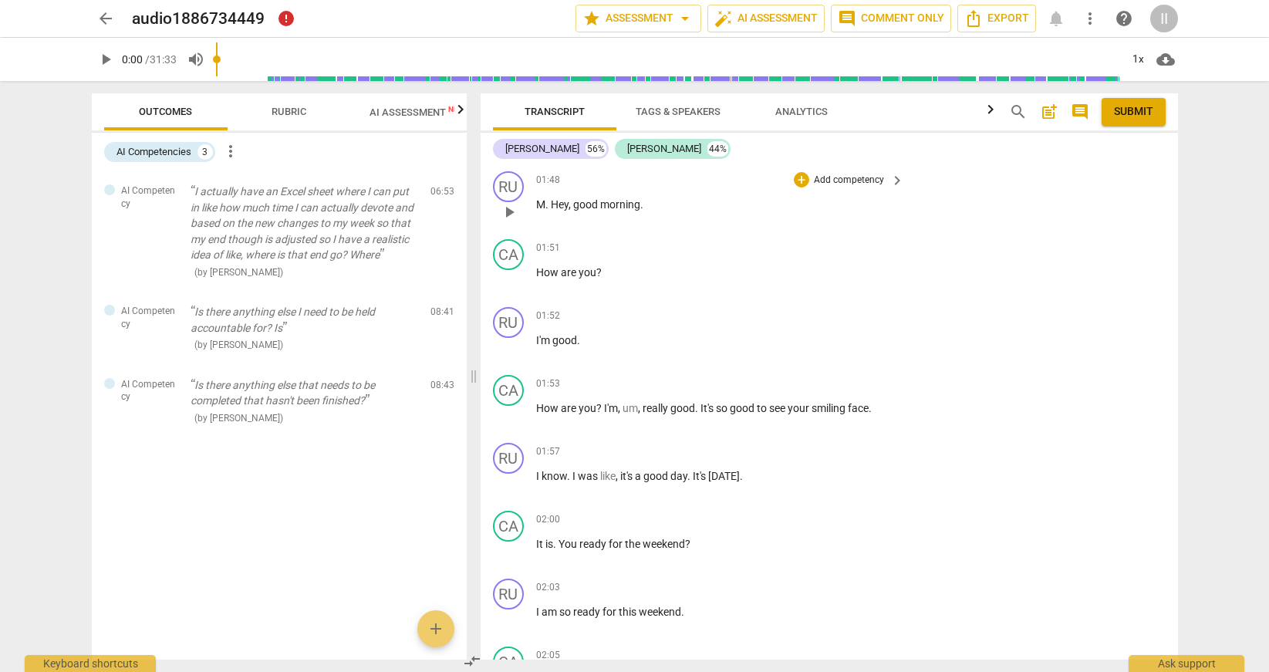
click at [575, 183] on div "01:48 + Add competency keyboard_arrow_right" at bounding box center [721, 179] width 370 height 17
click at [515, 210] on span "play_arrow" at bounding box center [509, 212] width 19 height 19
click at [514, 214] on span "pause" at bounding box center [509, 212] width 19 height 19
type input "114"
click at [735, 15] on span "auto_fix_high AI Assessment" at bounding box center [765, 18] width 103 height 19
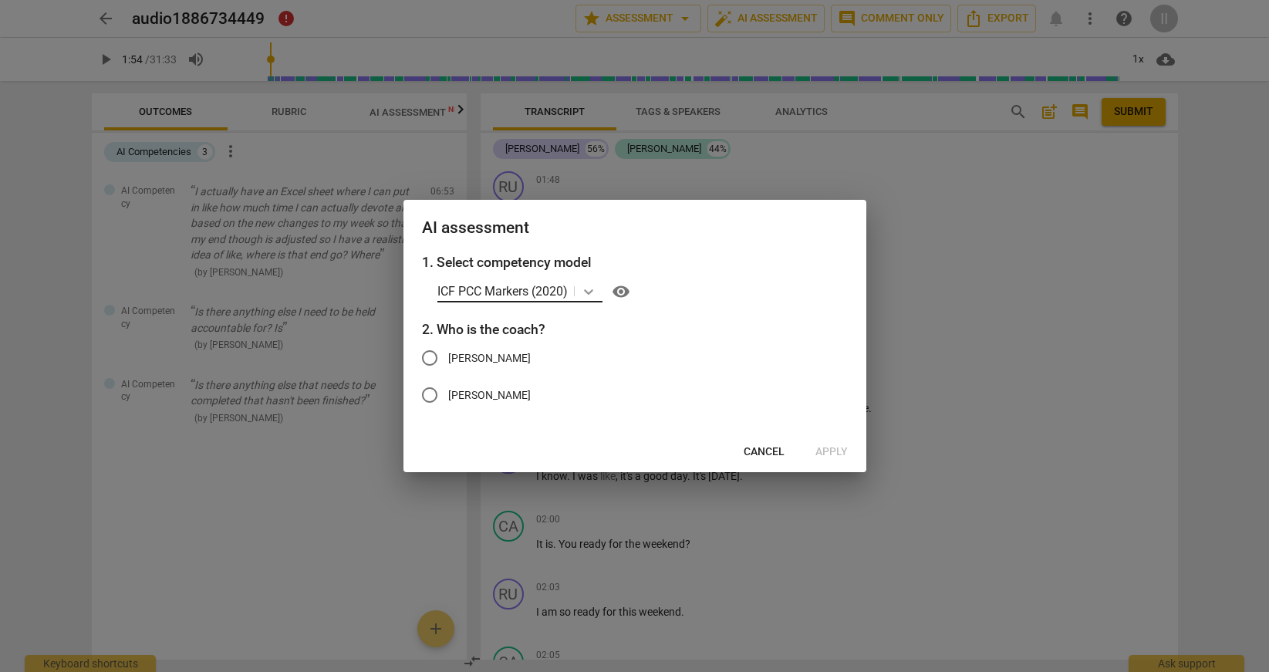
click at [576, 294] on div at bounding box center [589, 291] width 28 height 22
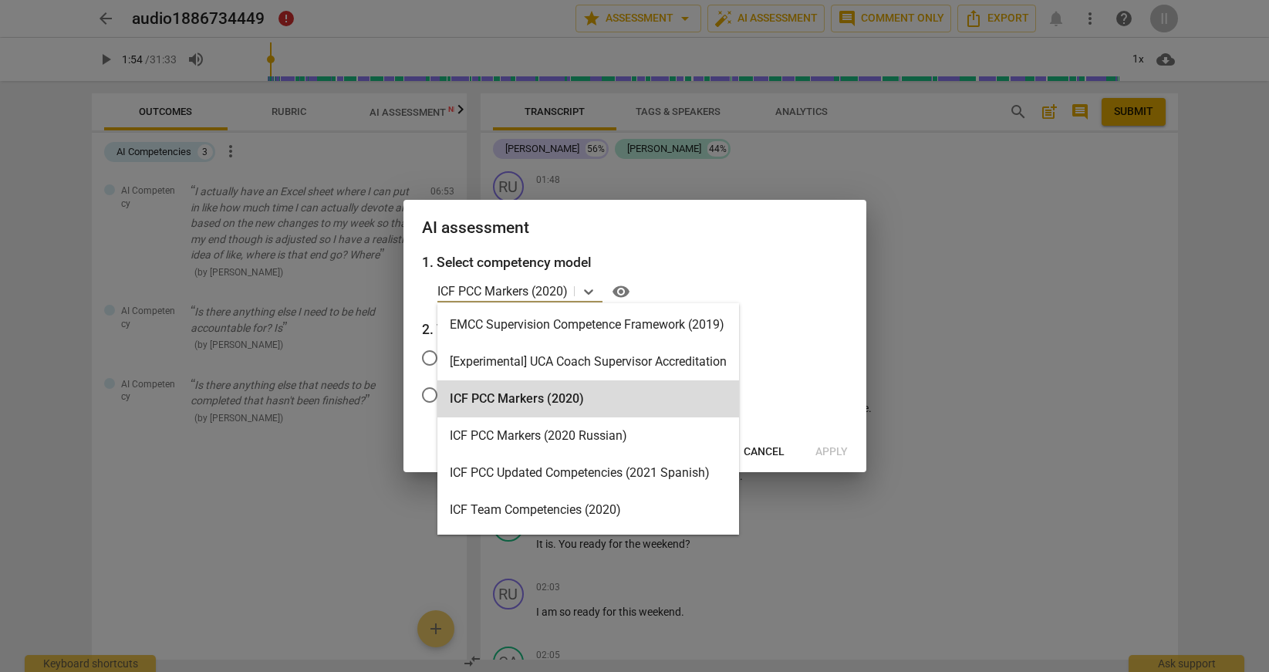
drag, startPoint x: 572, startPoint y: 291, endPoint x: 412, endPoint y: 285, distance: 159.8
click at [412, 285] on div "1. Select competency model ICF PCC Markers (2020) selected, 3 of 15. 15 results…" at bounding box center [634, 342] width 463 height 180
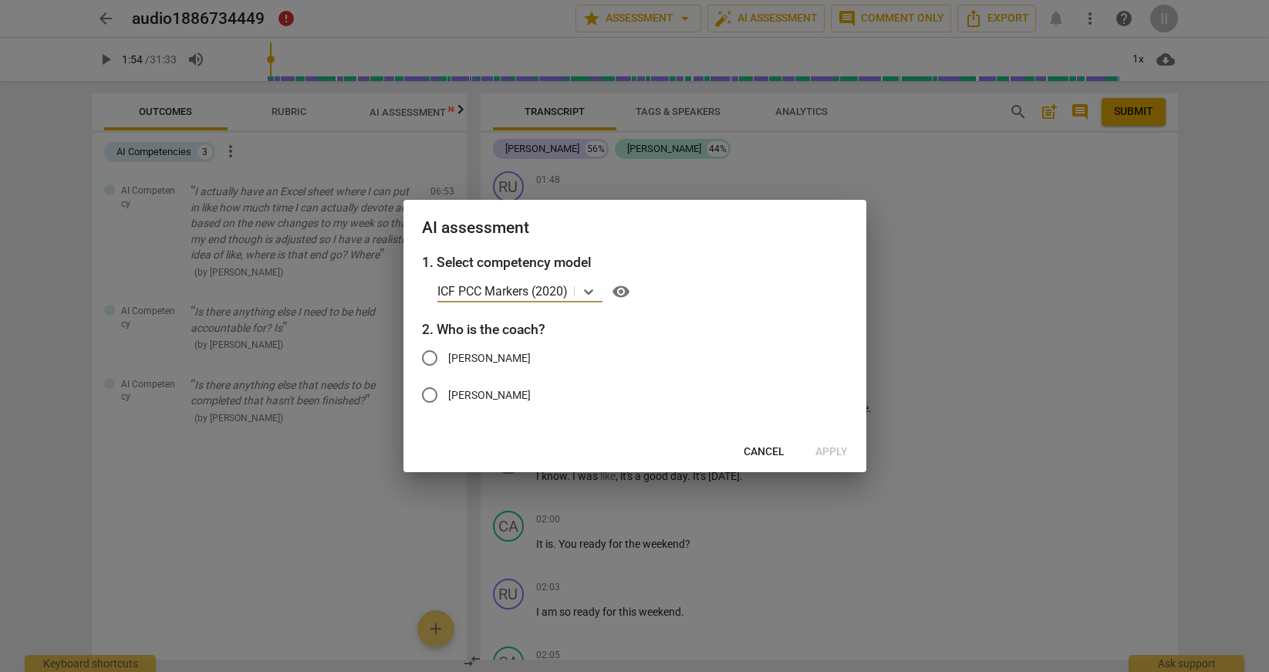
drag, startPoint x: 437, startPoint y: 288, endPoint x: 569, endPoint y: 299, distance: 131.7
click at [568, 299] on p "ICF PCC Markers (2020)" at bounding box center [502, 291] width 130 height 18
click at [571, 295] on input "text" at bounding box center [570, 291] width 3 height 15
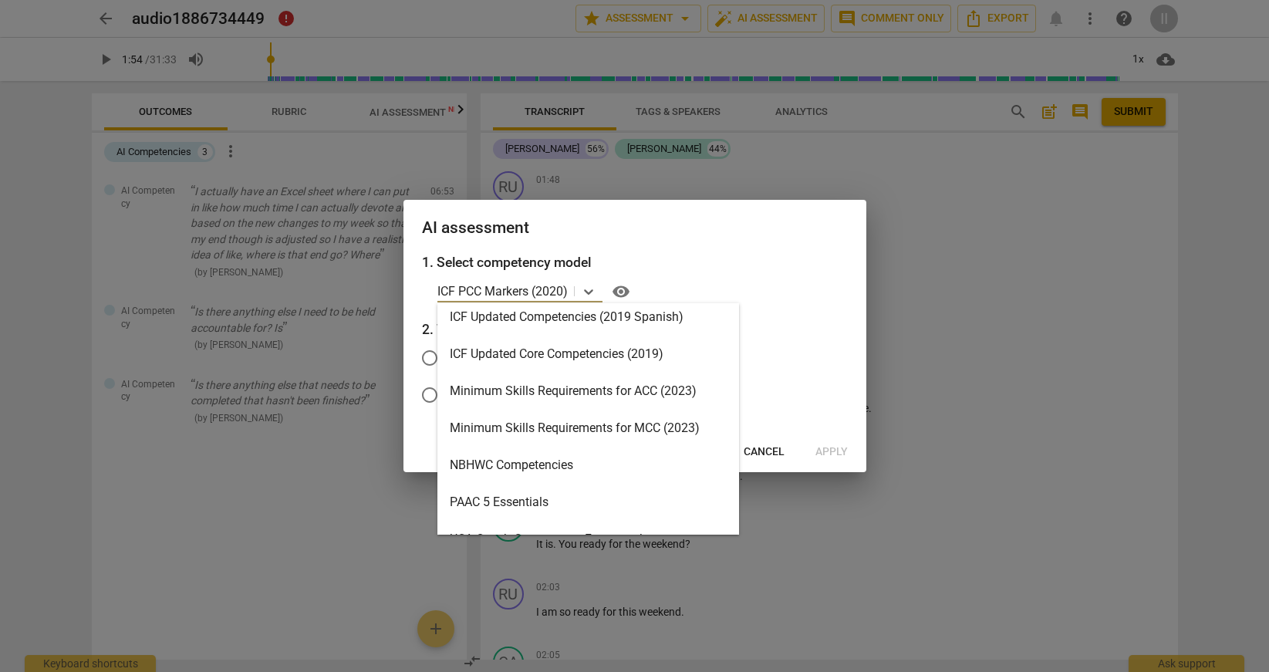
scroll to position [265, 0]
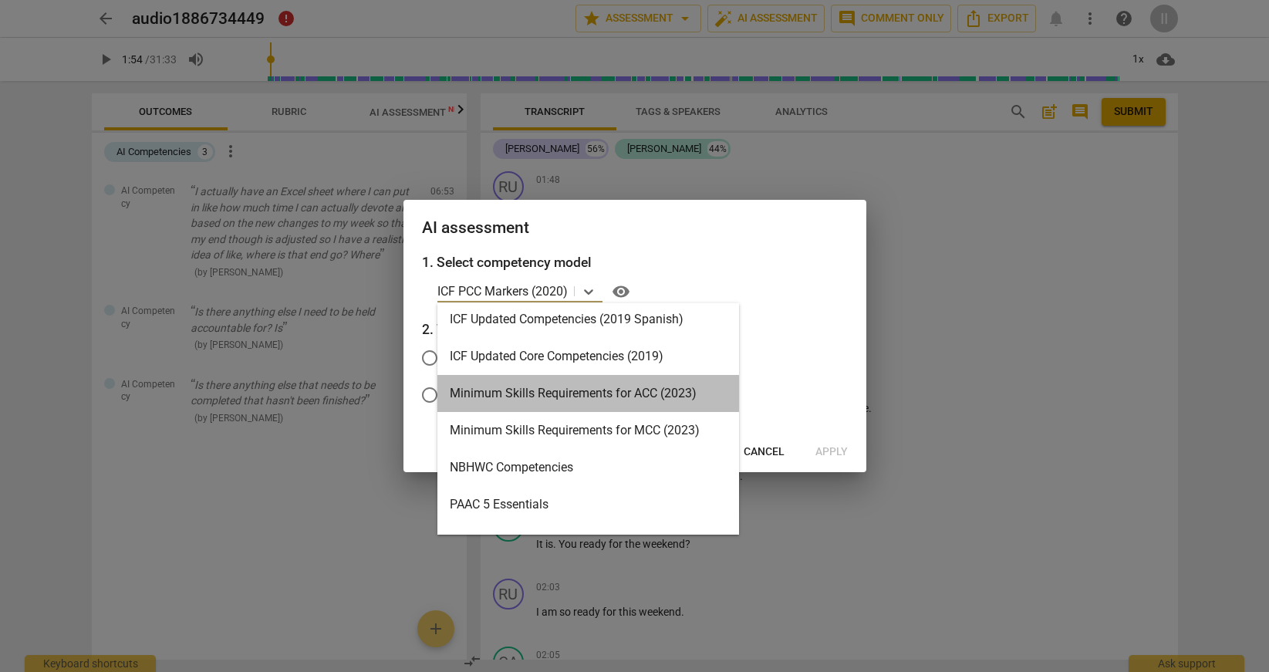
click at [562, 403] on div "Minimum Skills Requirements for ACC (2023)" at bounding box center [588, 393] width 302 height 37
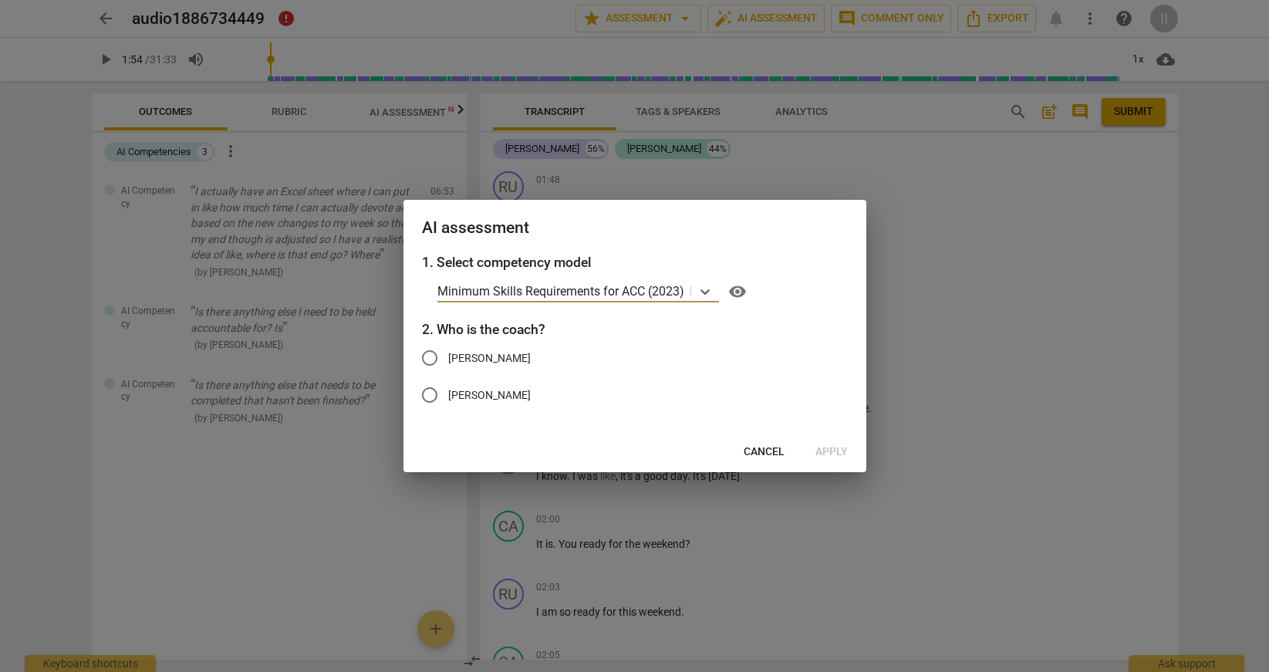
click at [724, 356] on label "[PERSON_NAME]" at bounding box center [623, 357] width 424 height 37
click at [448, 356] on input "[PERSON_NAME]" at bounding box center [429, 357] width 37 height 37
radio input "true"
click at [697, 285] on div at bounding box center [705, 291] width 28 height 22
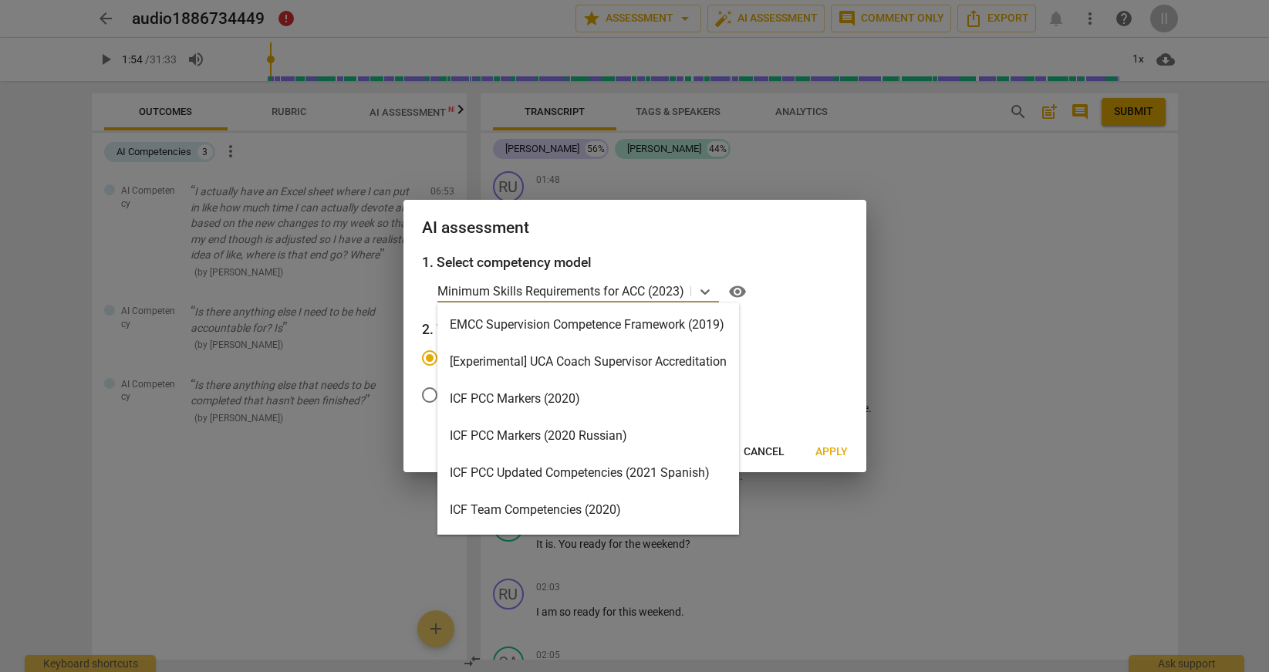
drag, startPoint x: 681, startPoint y: 289, endPoint x: 483, endPoint y: 280, distance: 198.5
click at [483, 280] on div "Minimum Skills Requirements for ACC (2023)" at bounding box center [563, 291] width 253 height 22
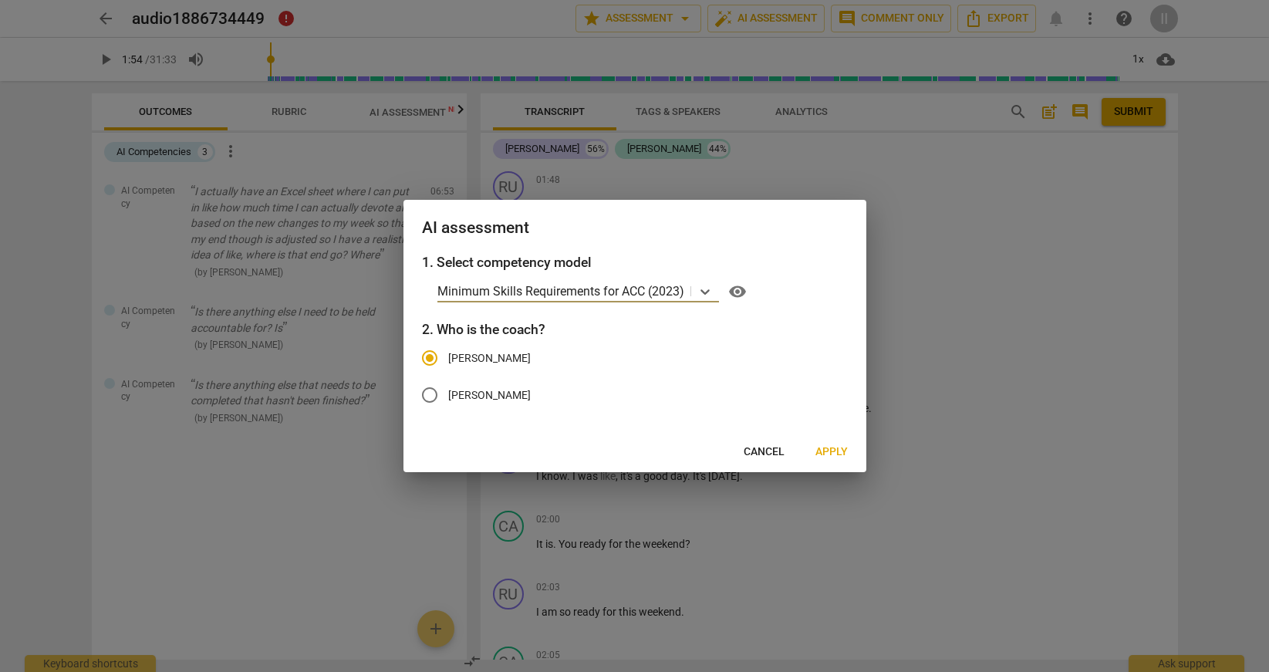
click at [758, 149] on div at bounding box center [634, 336] width 1269 height 672
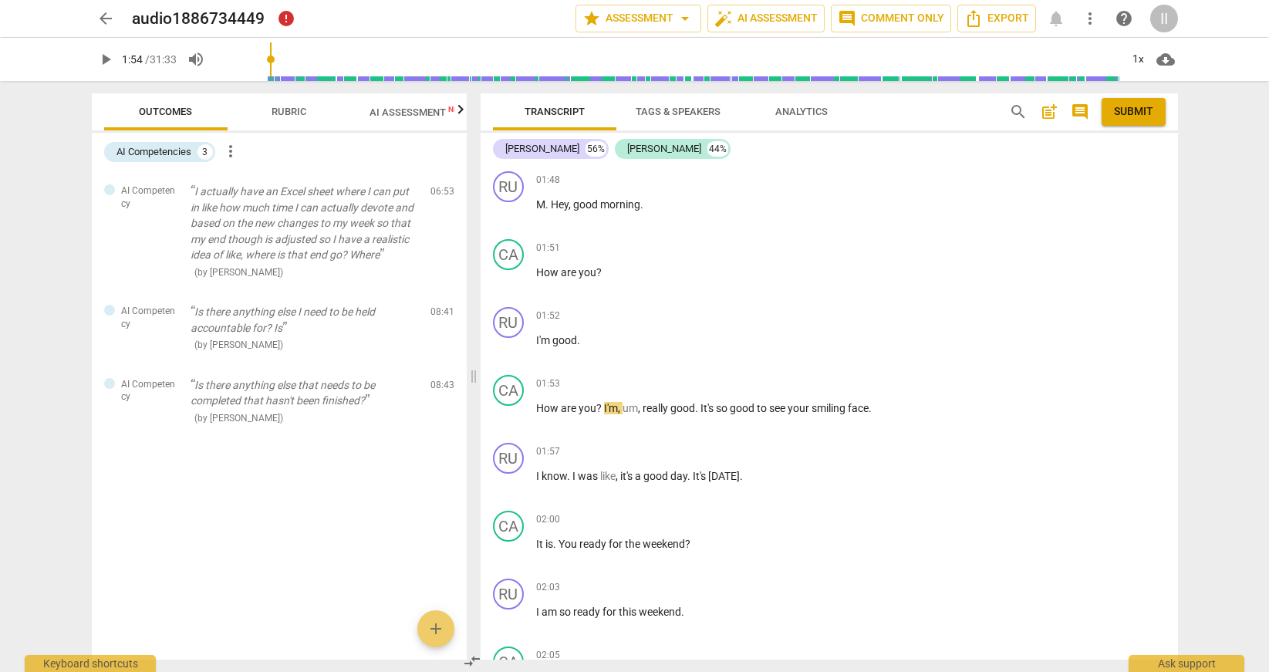
click at [1165, 30] on div "II" at bounding box center [1164, 19] width 28 height 28
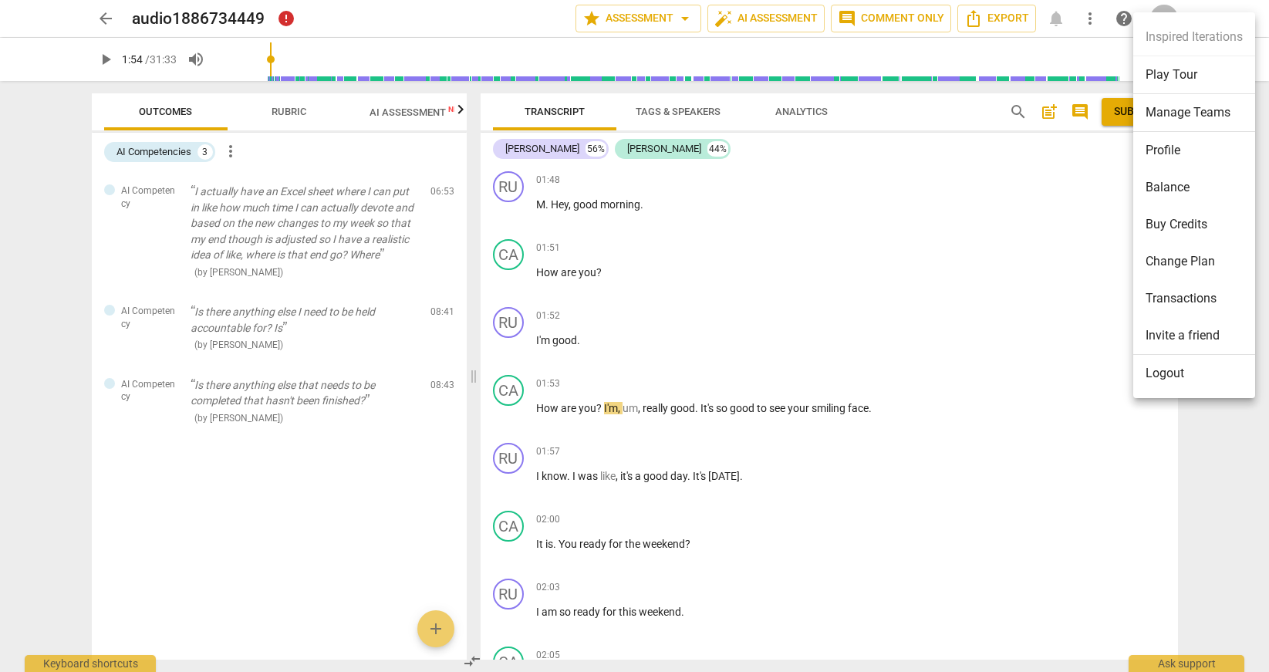
click at [1152, 144] on li "Profile" at bounding box center [1194, 150] width 122 height 37
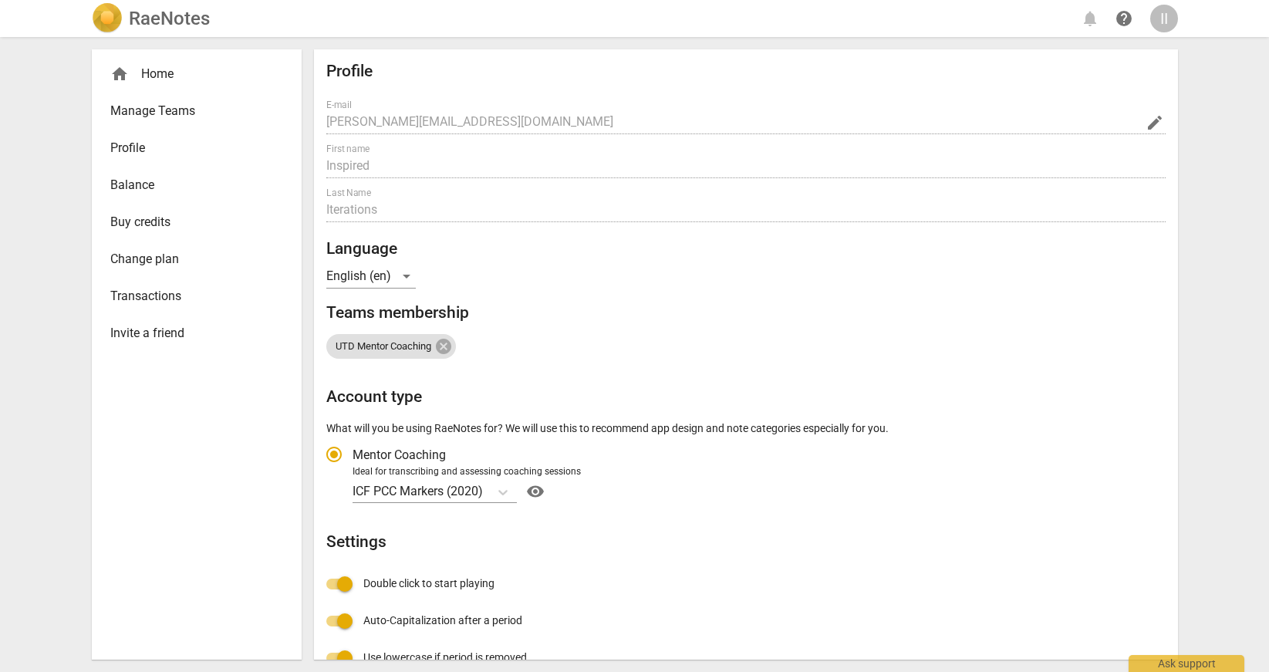
radio input "false"
click at [471, 495] on p "ICF PCC Markers (2020)" at bounding box center [418, 491] width 130 height 18
click at [0, 0] on input "Ideal for transcribing and assessing coaching sessions ICF PCC Markers (2020) v…" at bounding box center [0, 0] width 0 height 0
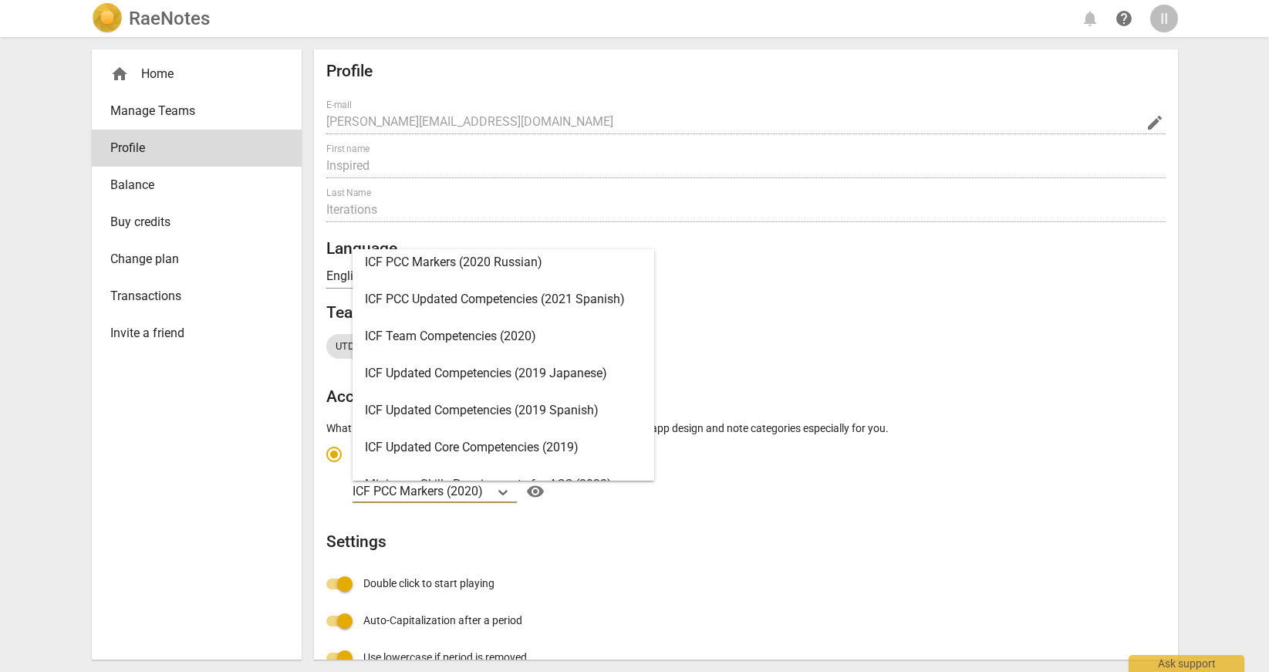
scroll to position [330, 0]
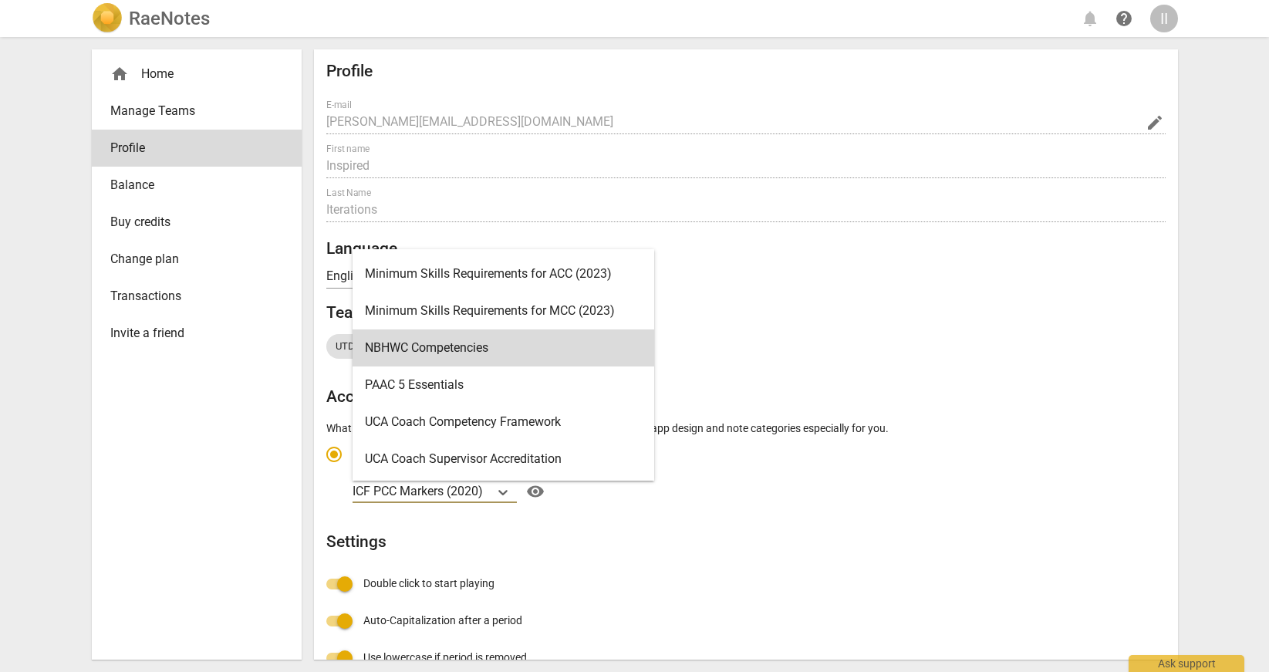
click at [723, 348] on div "UTD Mentor Coaching" at bounding box center [745, 340] width 839 height 37
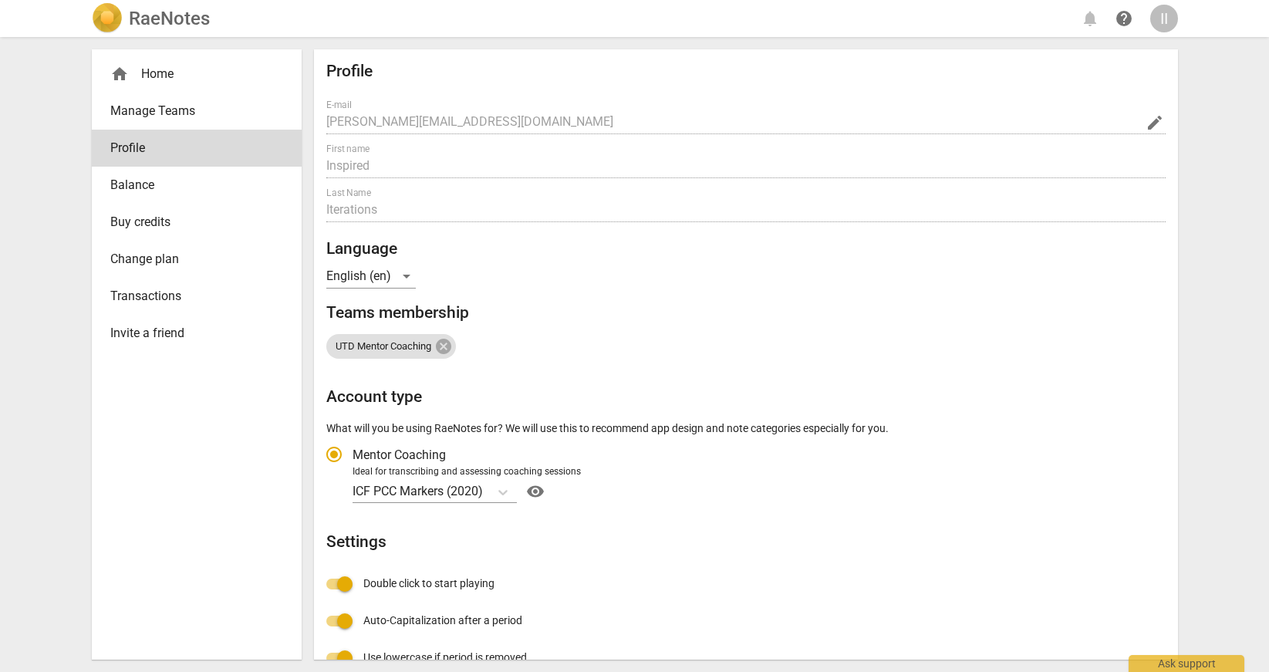
click at [30, 127] on div "RaeNotes notifications help II home Home Manage Teams Profile Balance Buy credi…" at bounding box center [634, 336] width 1269 height 672
